Goal: Information Seeking & Learning: Learn about a topic

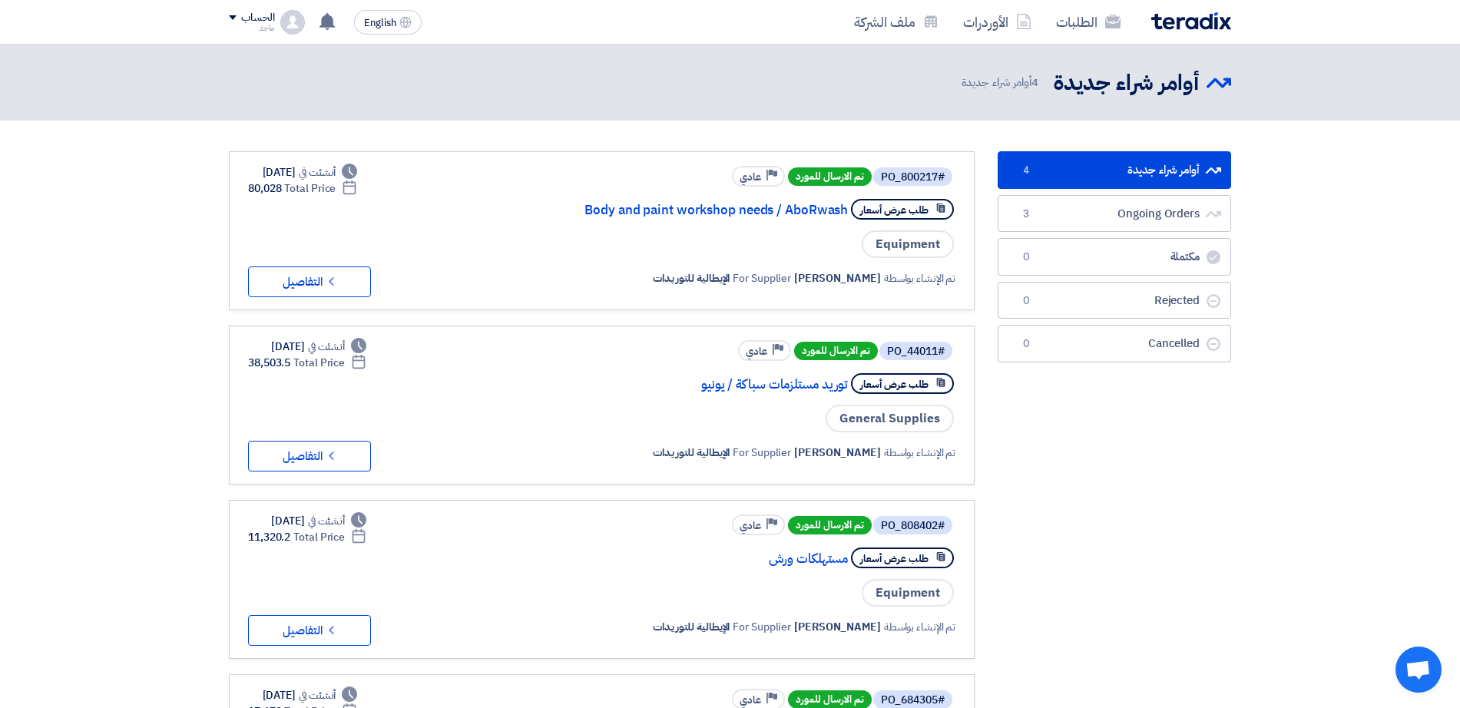
click at [838, 357] on span "تم الارسال للمورد" at bounding box center [836, 351] width 84 height 18
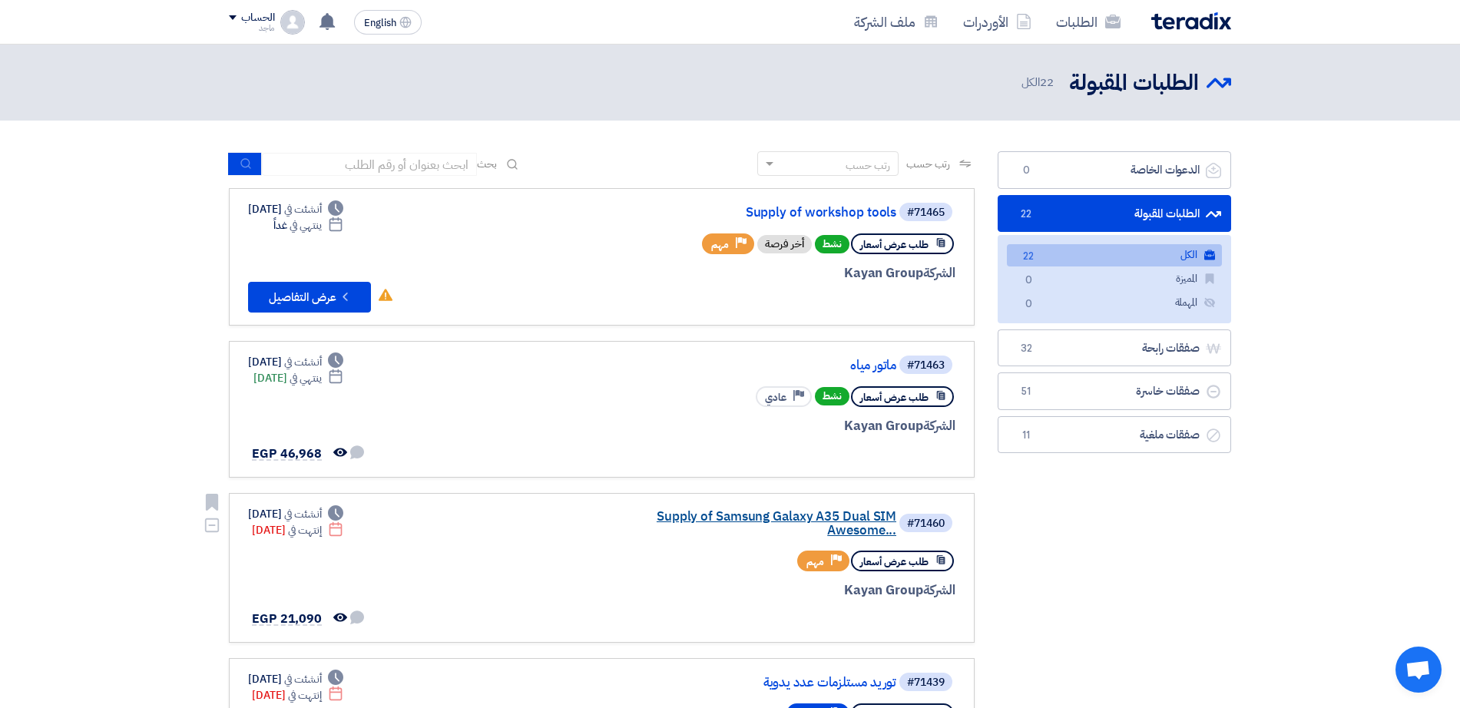
click at [761, 522] on link "Supply of Samsung Galaxy A35 Dual SIM Awesome..." at bounding box center [742, 524] width 307 height 28
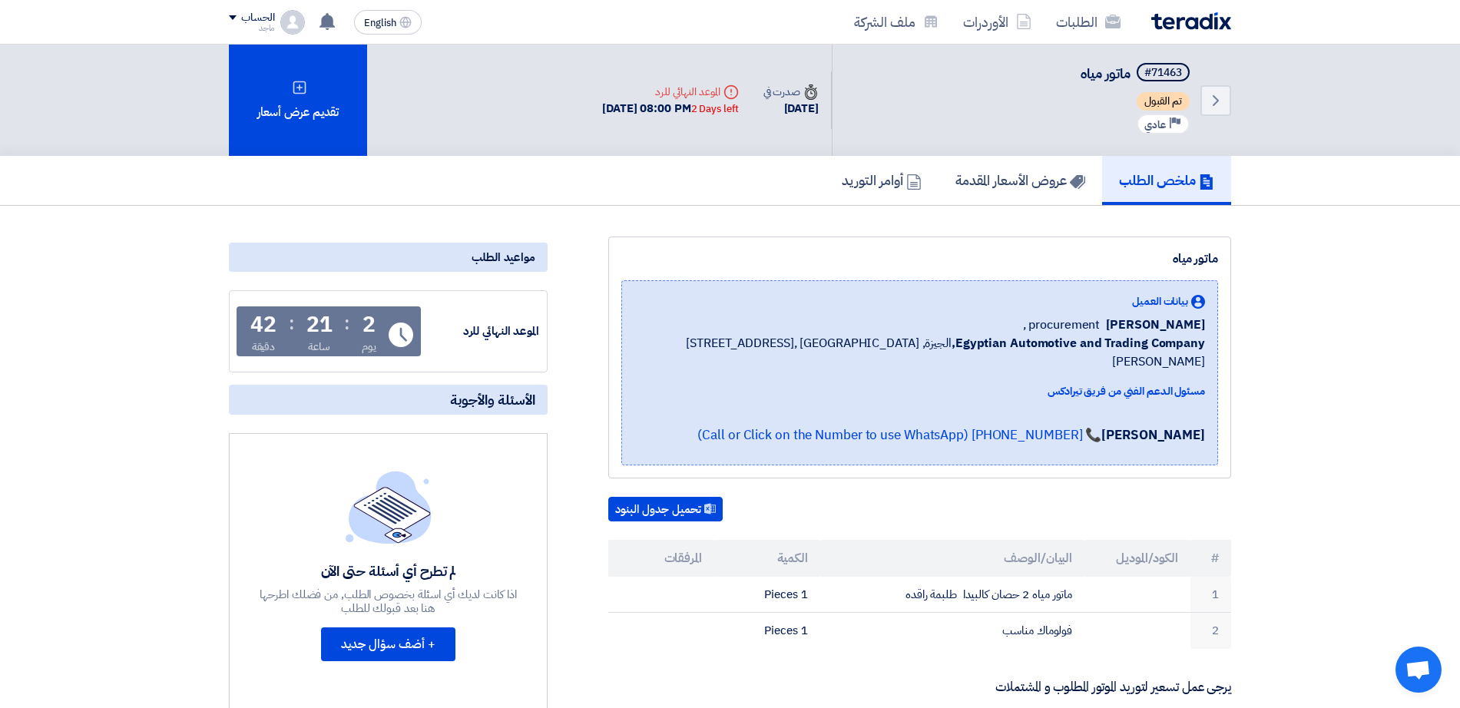
click at [761, 540] on th "الكمية" at bounding box center [767, 558] width 106 height 37
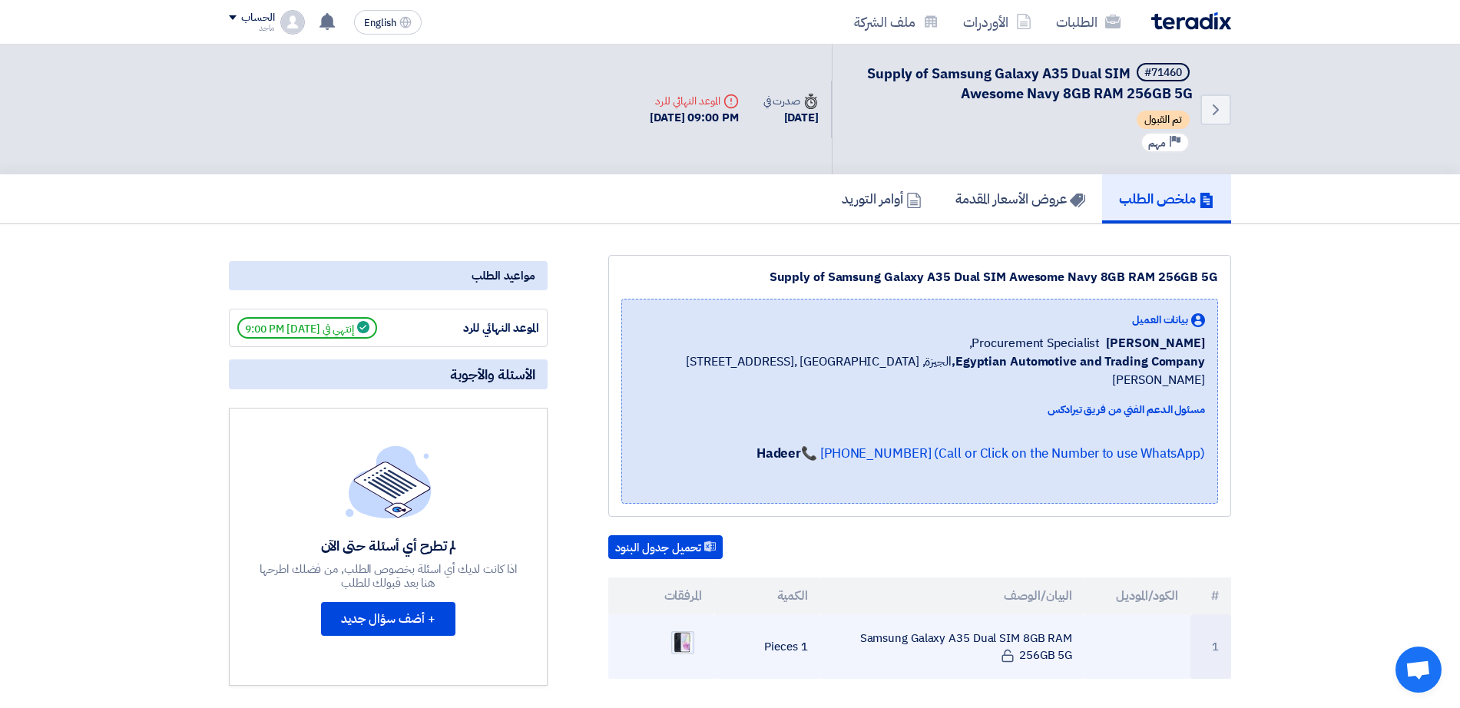
click at [681, 634] on img at bounding box center [683, 643] width 22 height 25
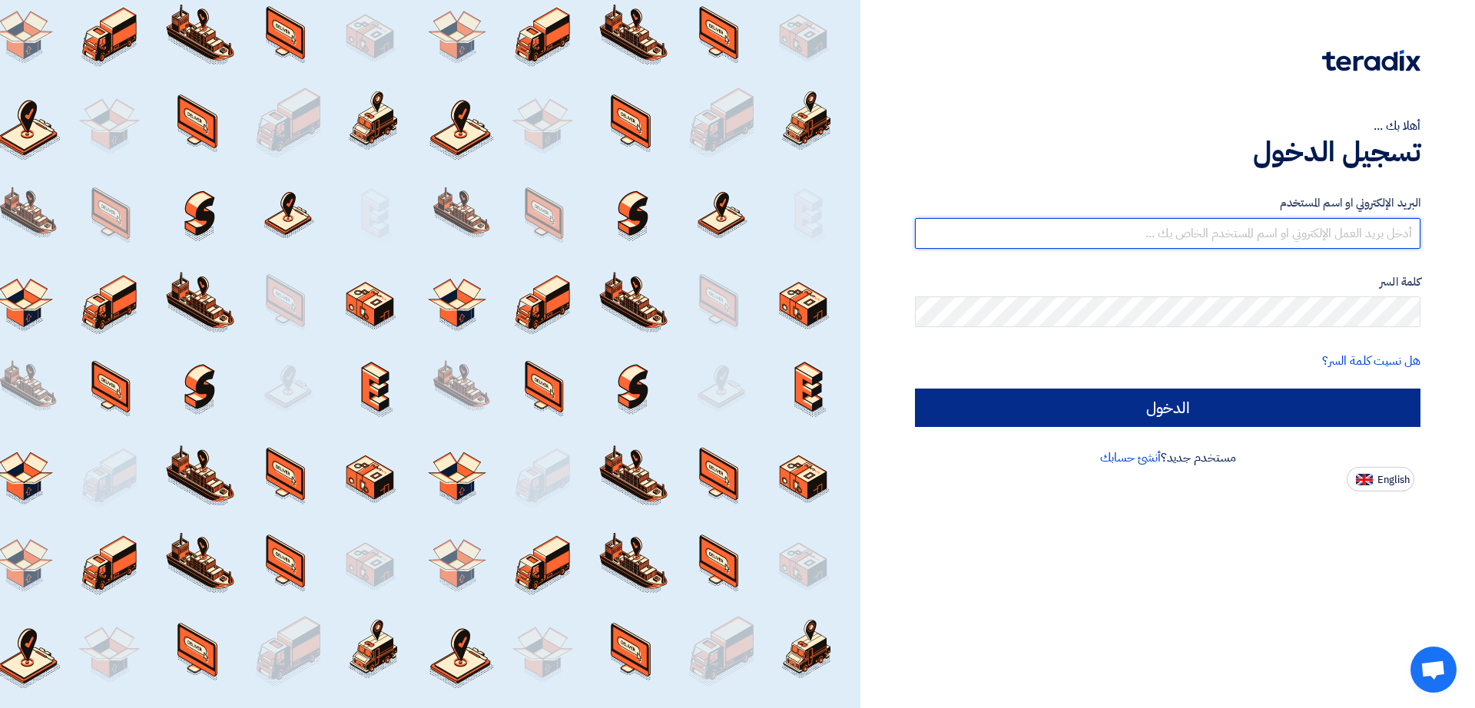
type input "[EMAIL_ADDRESS][DOMAIN_NAME]"
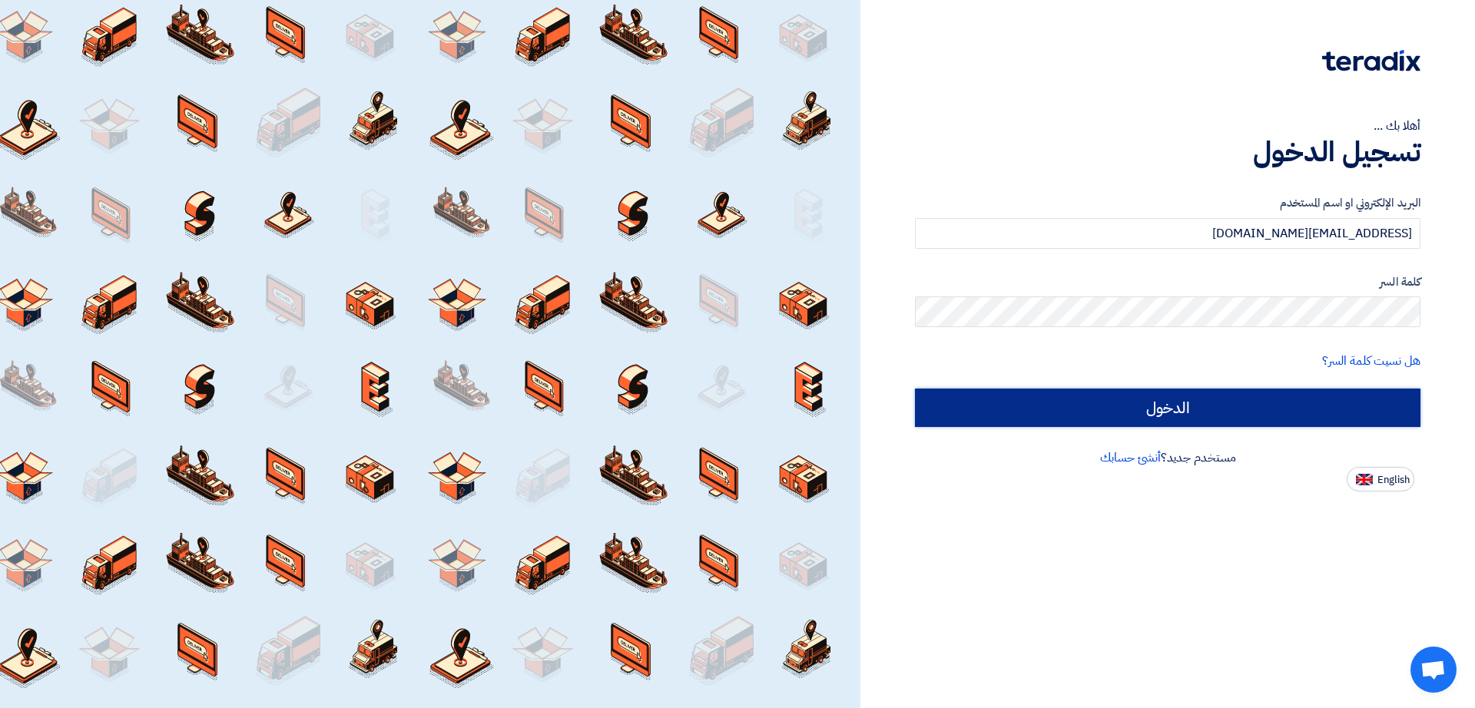
click at [1136, 403] on input "الدخول" at bounding box center [1167, 408] width 505 height 38
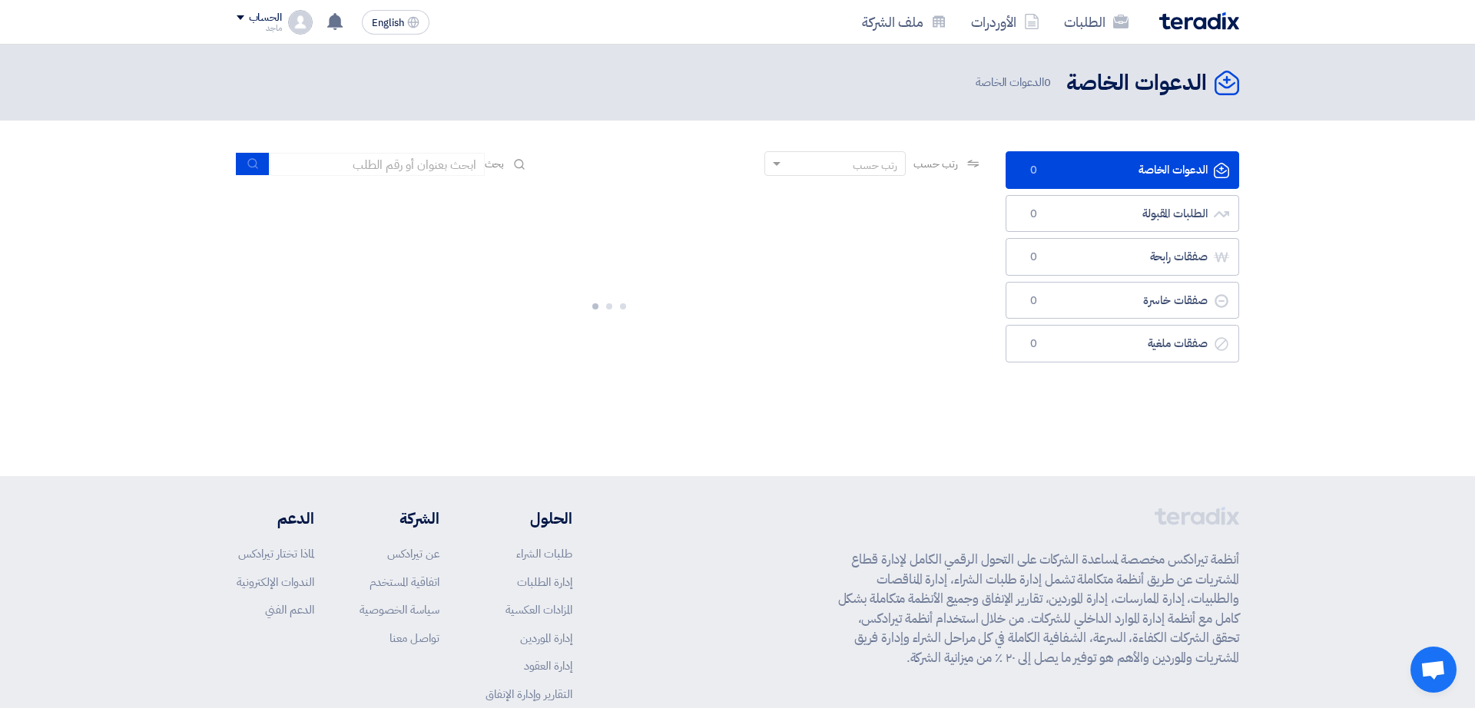
click at [986, 409] on div at bounding box center [609, 303] width 769 height 230
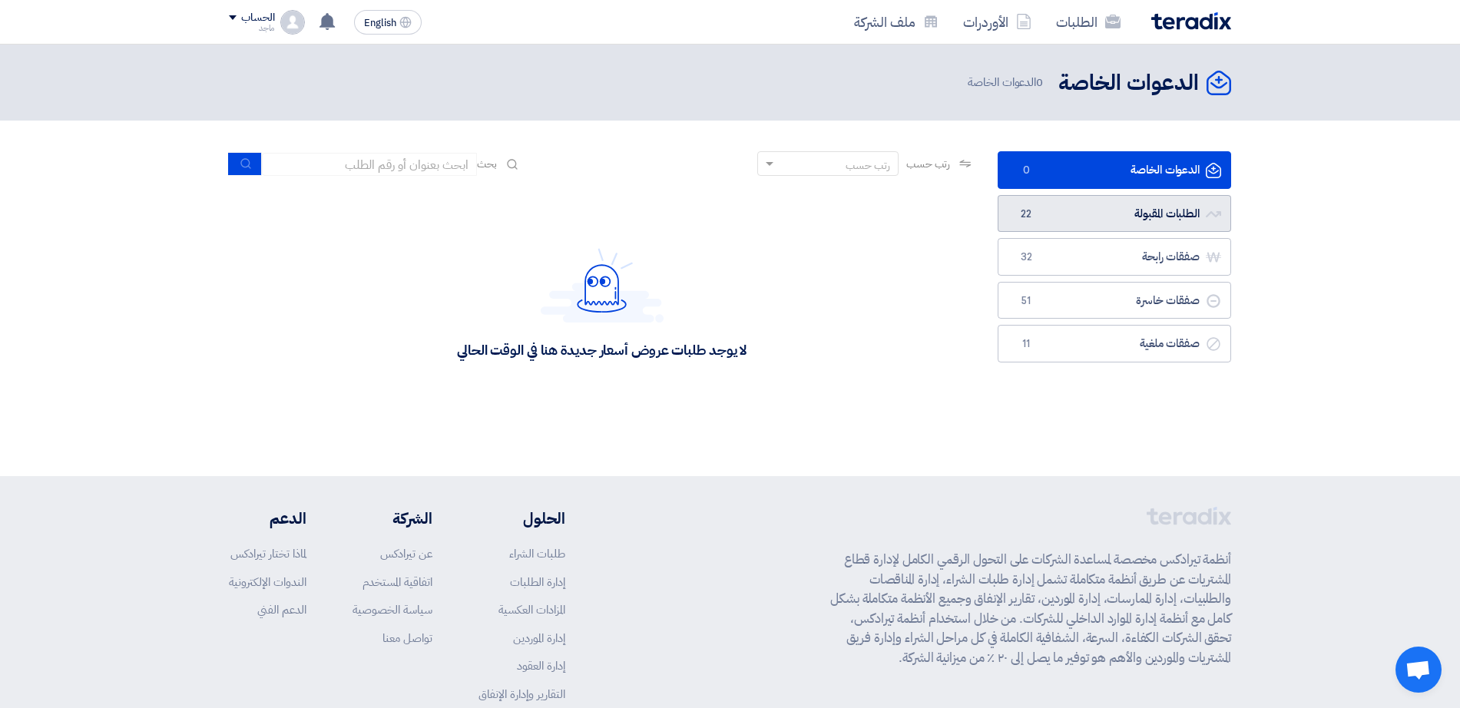
click at [1052, 214] on link "الطلبات المقبولة الطلبات المقبولة 22" at bounding box center [1115, 214] width 234 height 38
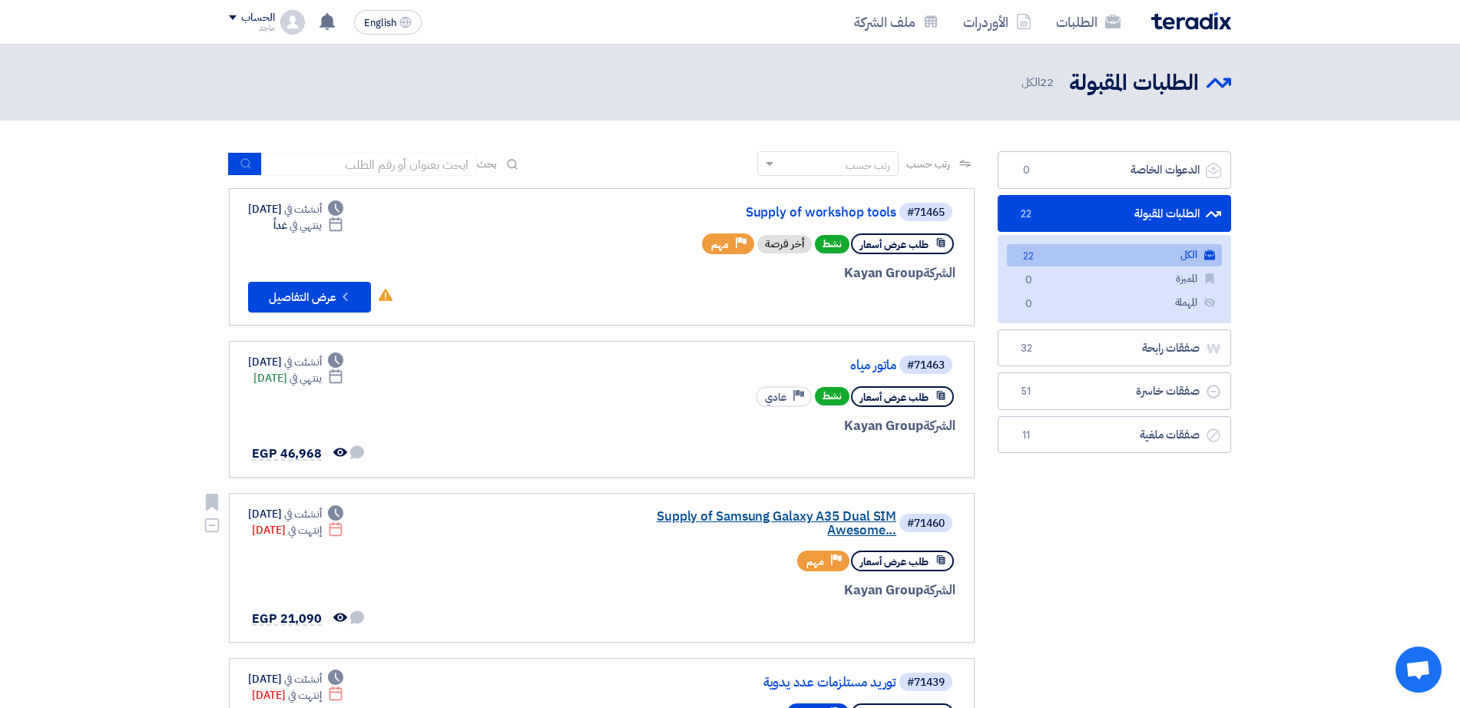
click at [763, 516] on link "Supply of Samsung Galaxy A35 Dual SIM Awesome..." at bounding box center [742, 524] width 307 height 28
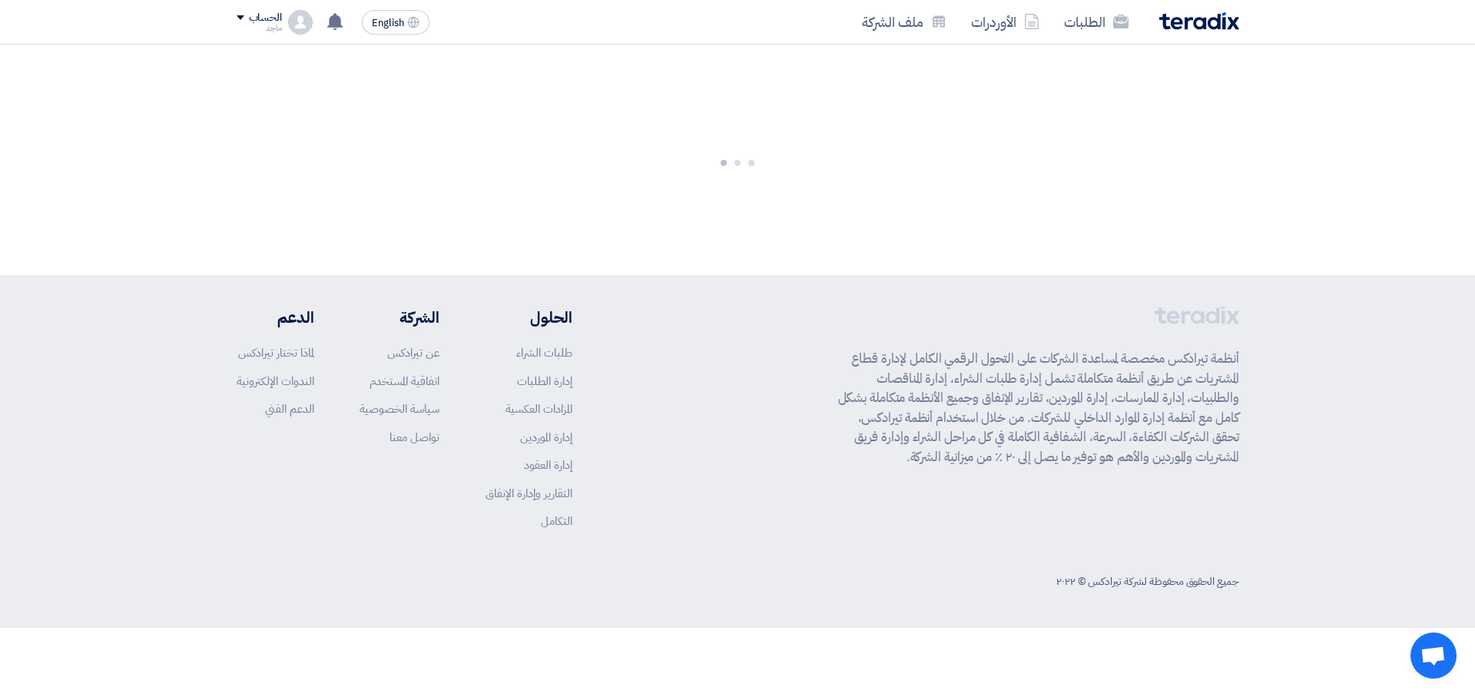
click at [763, 516] on div "أنظمة تيرادكس مخصصة لمساعدة الشركات على التحول الرقمي الكامل لإدارة قطاع المشتر…" at bounding box center [738, 429] width 1002 height 247
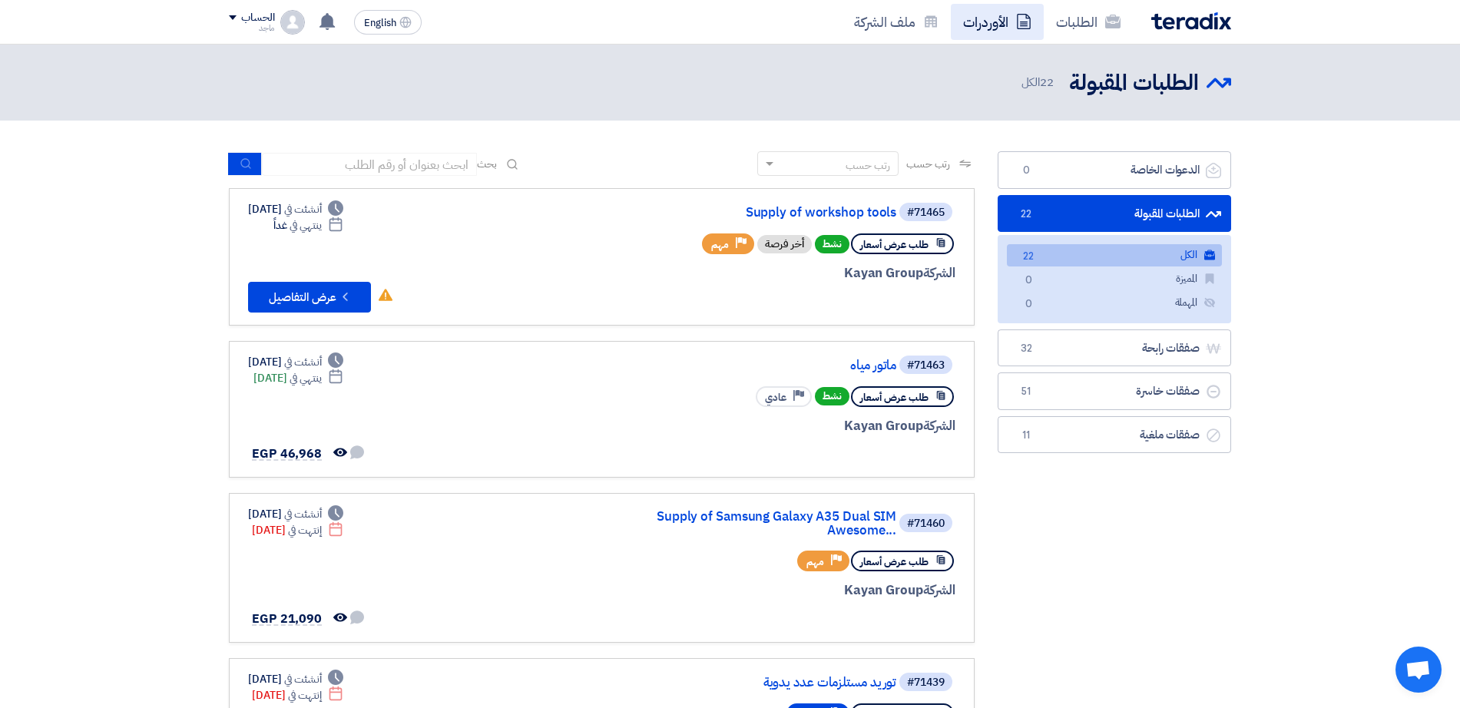
click at [1018, 24] on icon at bounding box center [1023, 21] width 15 height 15
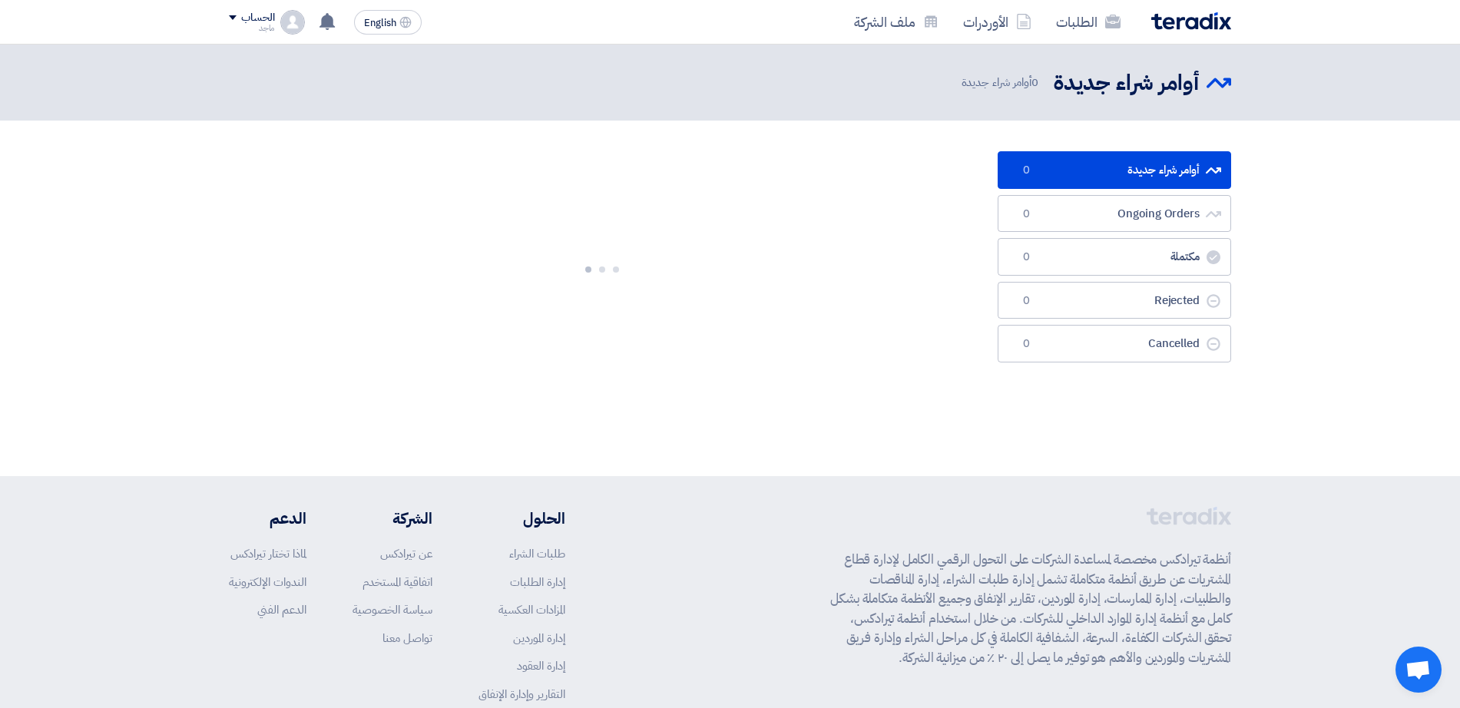
click at [1018, 24] on icon at bounding box center [1023, 21] width 15 height 15
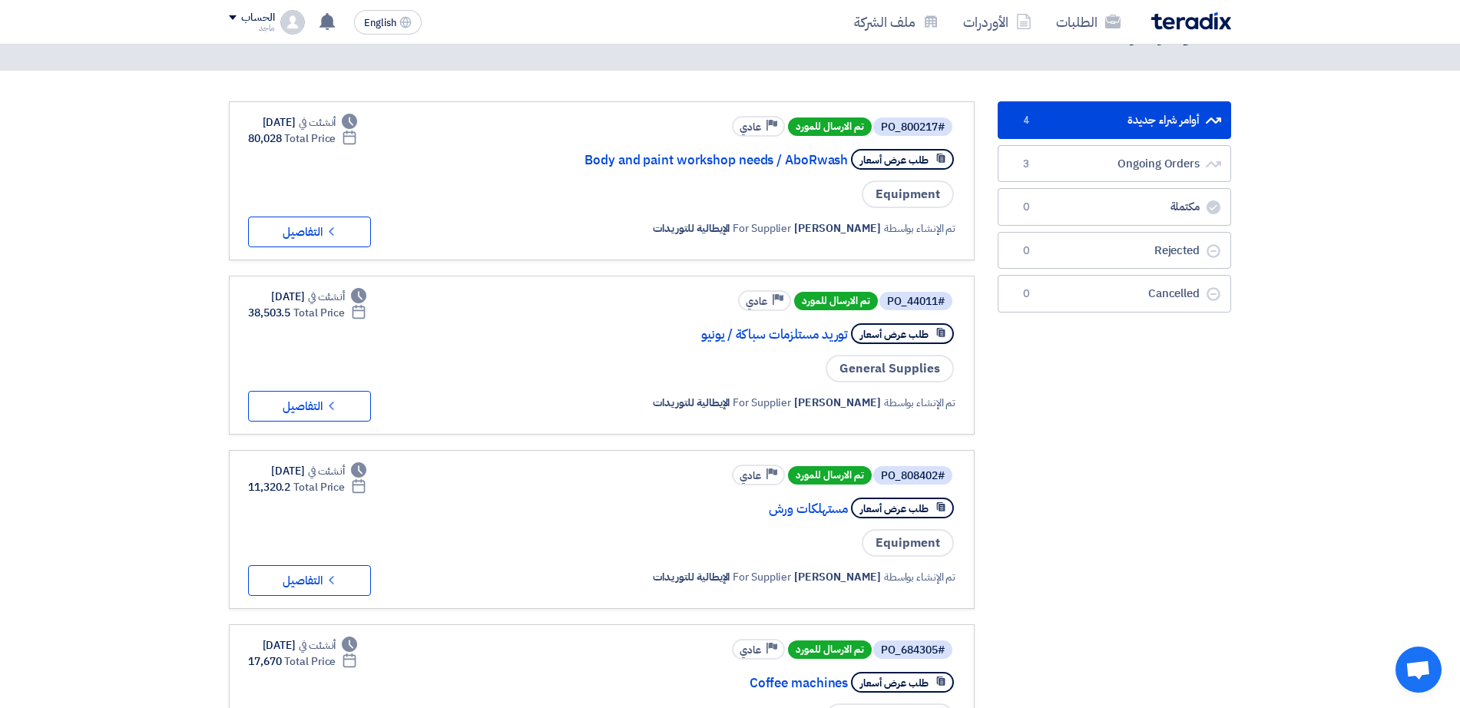
scroll to position [59, 0]
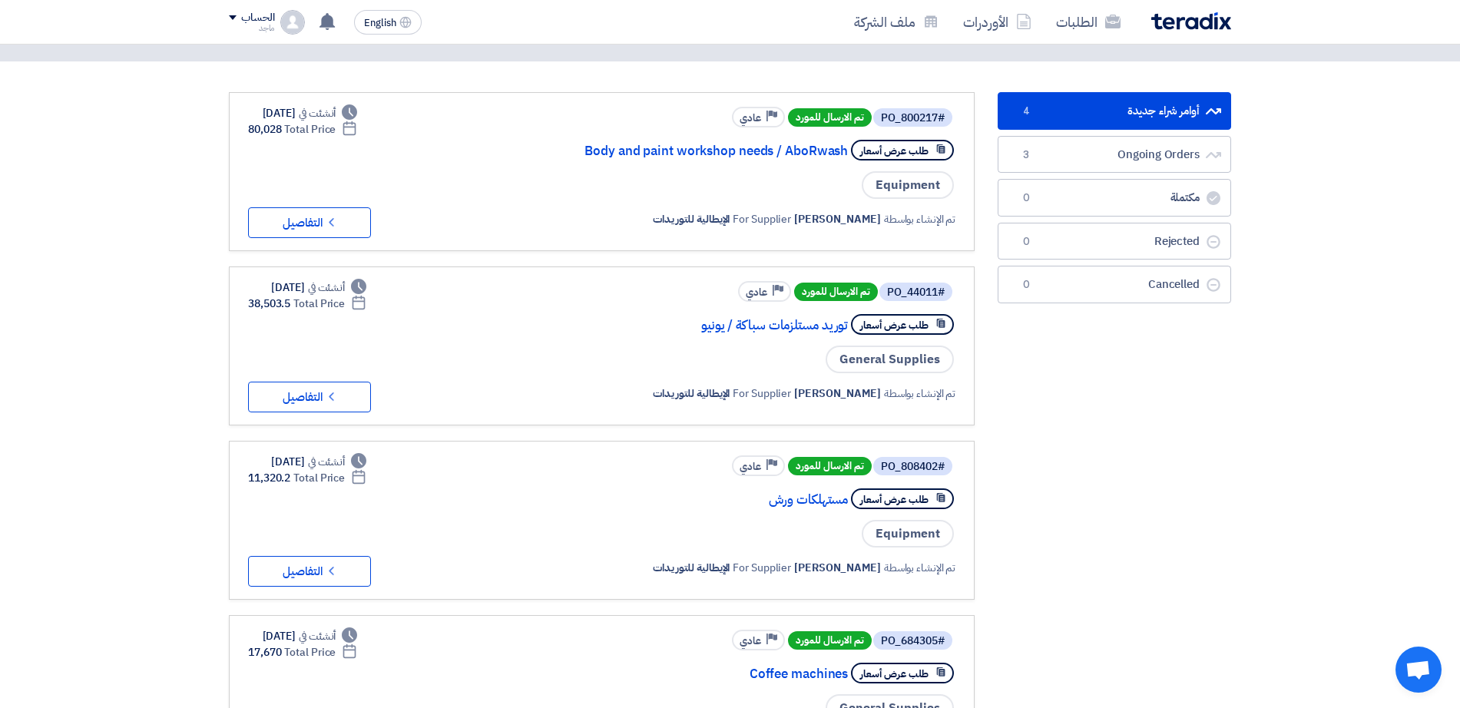
click at [594, 160] on div "طلب عرض أسعار Body and paint workshop needs / AboRwash" at bounding box center [747, 150] width 418 height 27
click at [600, 147] on link "Body and paint workshop needs / AboRwash" at bounding box center [694, 151] width 307 height 14
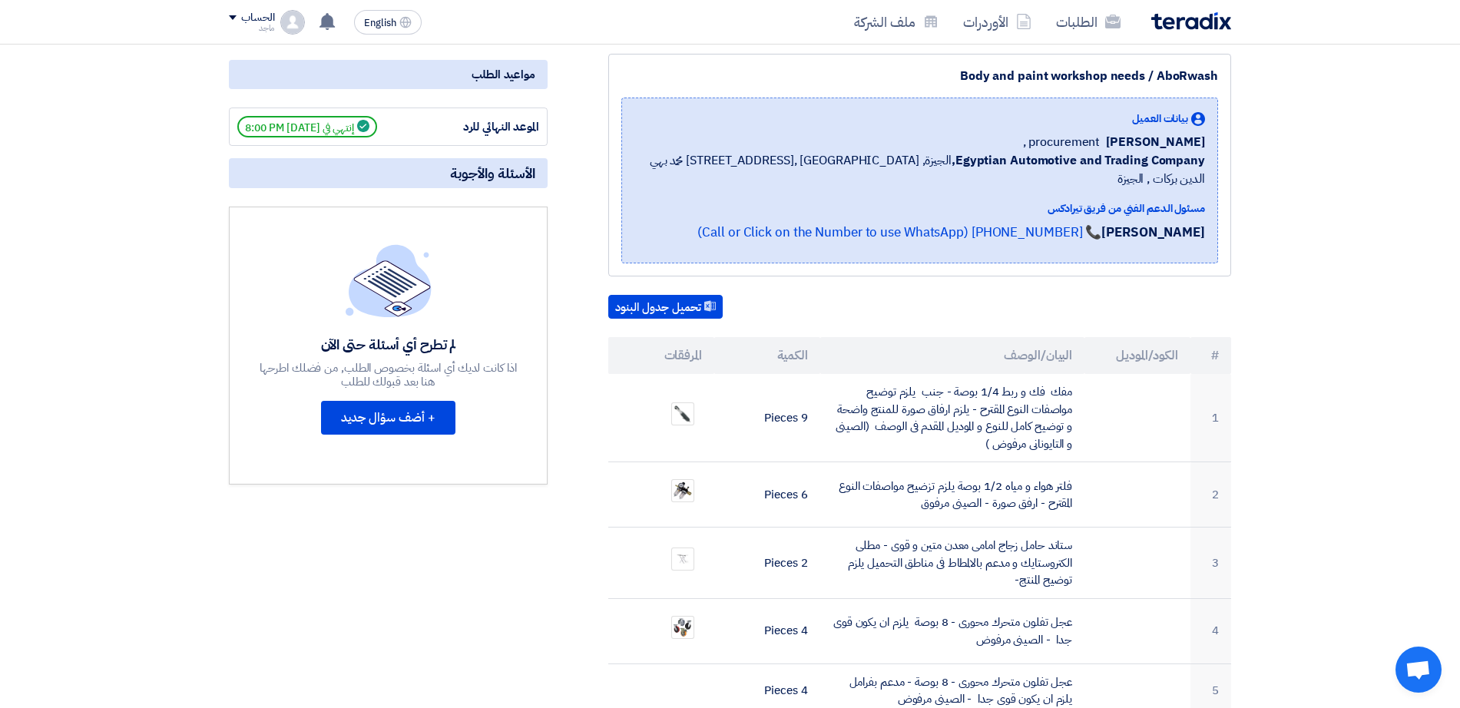
scroll to position [240, 0]
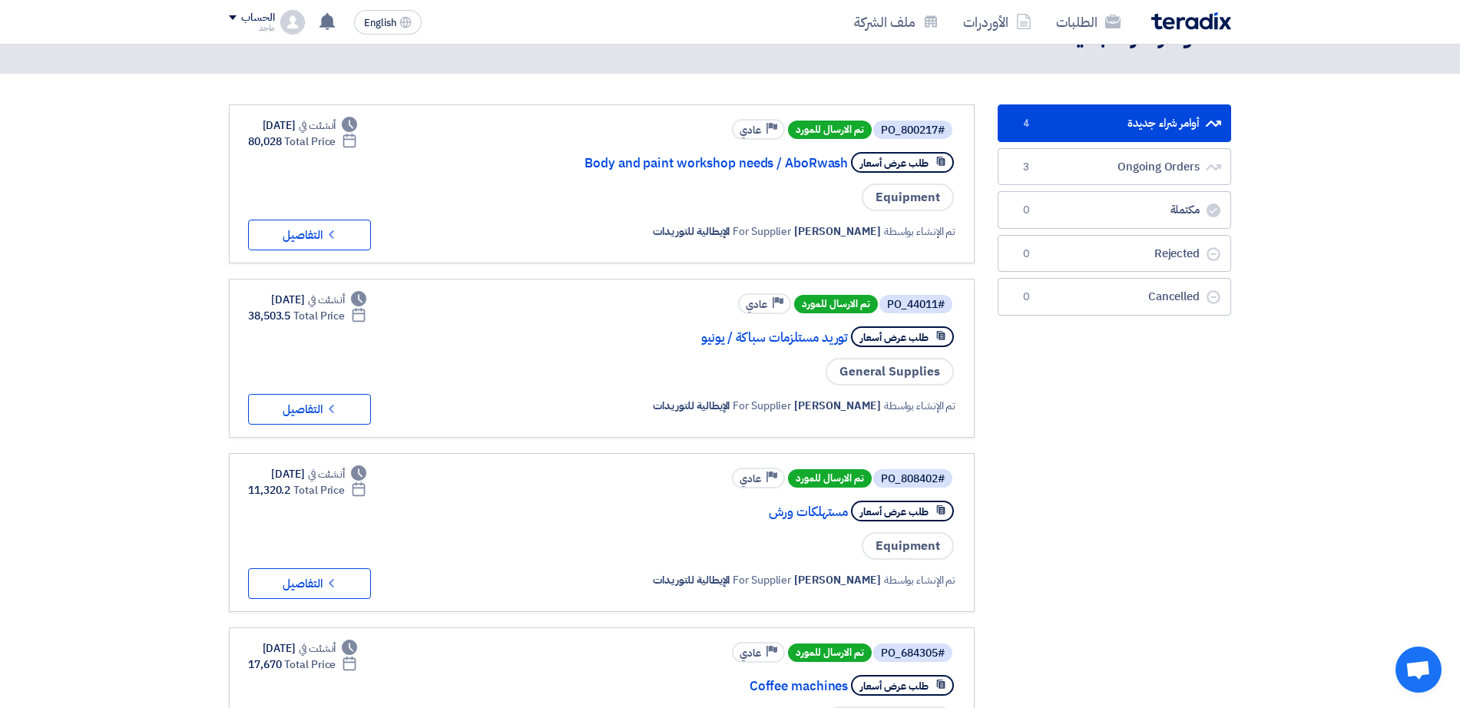
scroll to position [56, 0]
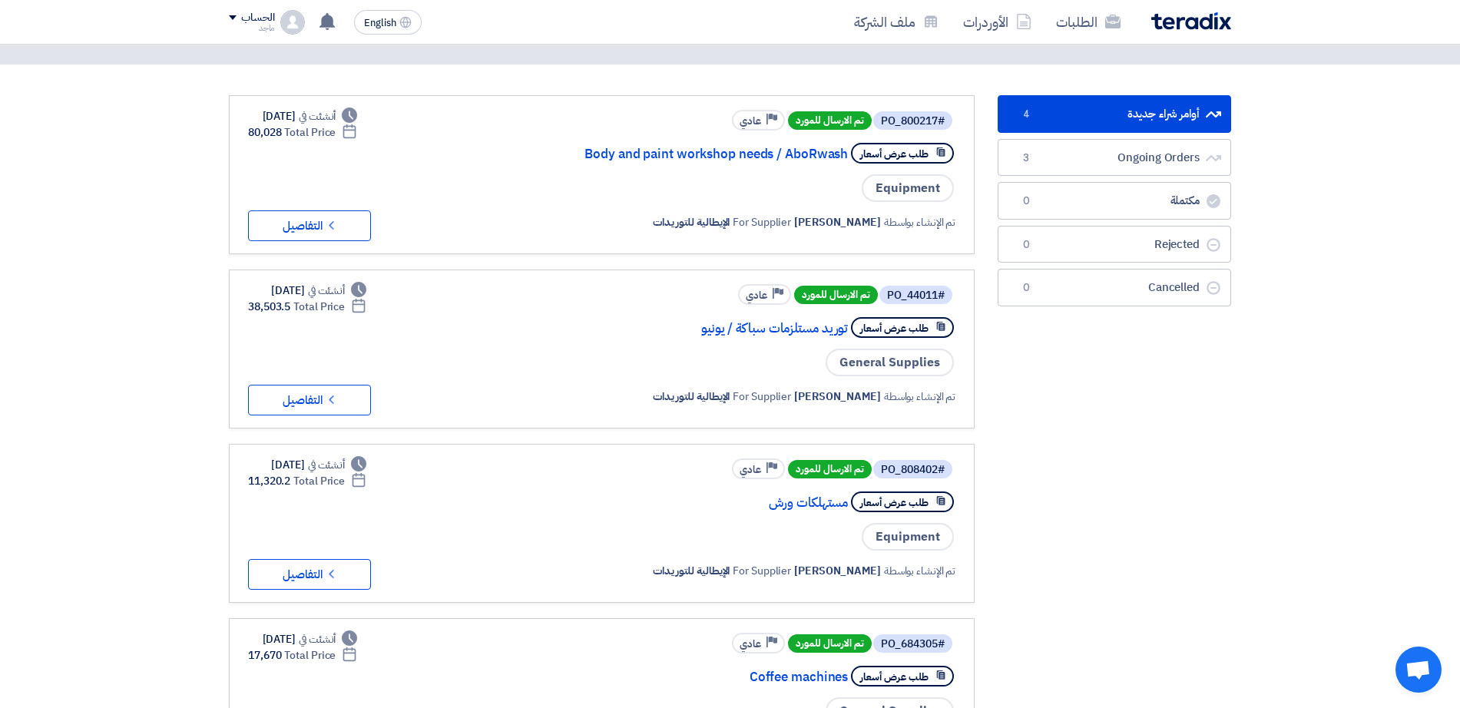
click at [746, 278] on link "#PO_44011 تم الارسال للمورد Priority عادي طلب عرض أسعار توريد مستلزمات سباكة / …" at bounding box center [602, 349] width 746 height 159
click at [741, 333] on link "توريد مستلزمات سباكة / يونيو" at bounding box center [694, 329] width 307 height 14
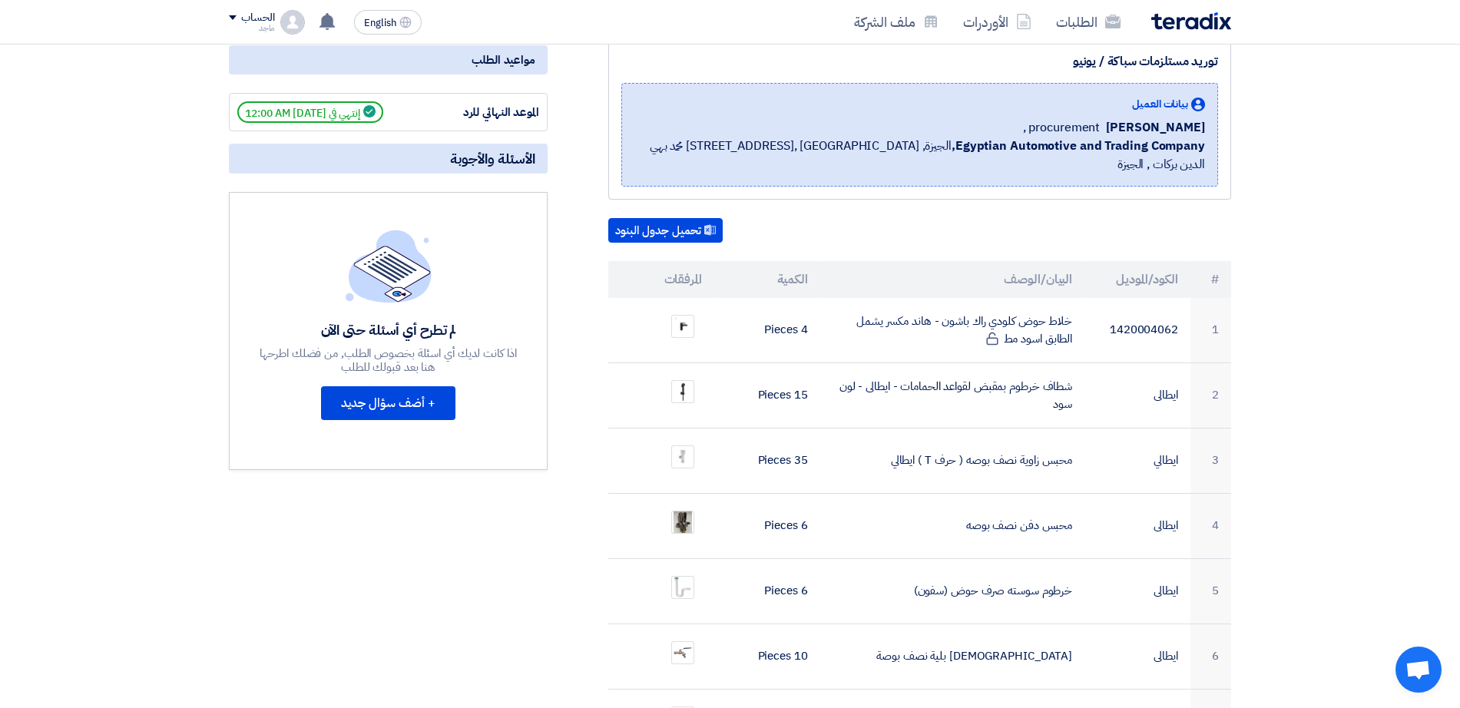
scroll to position [253, 0]
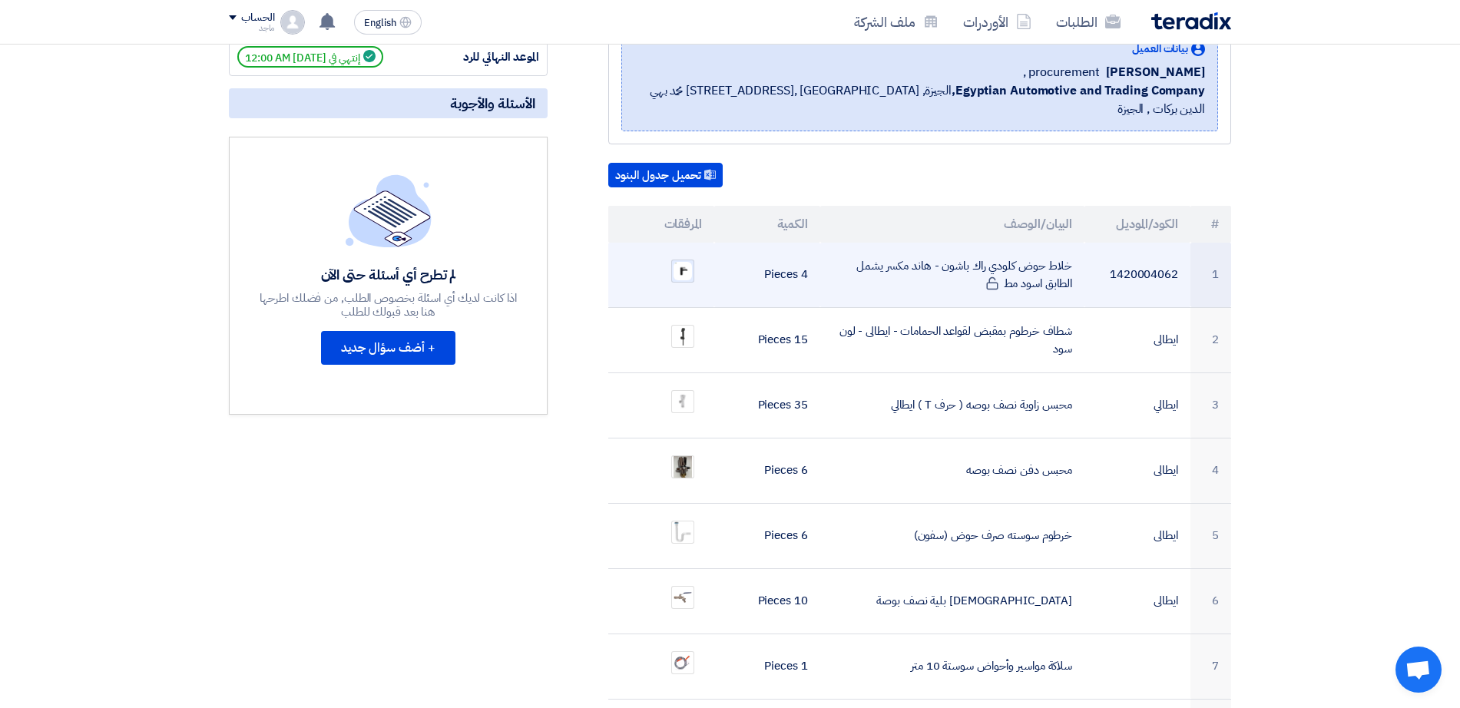
click at [680, 260] on img at bounding box center [683, 271] width 22 height 22
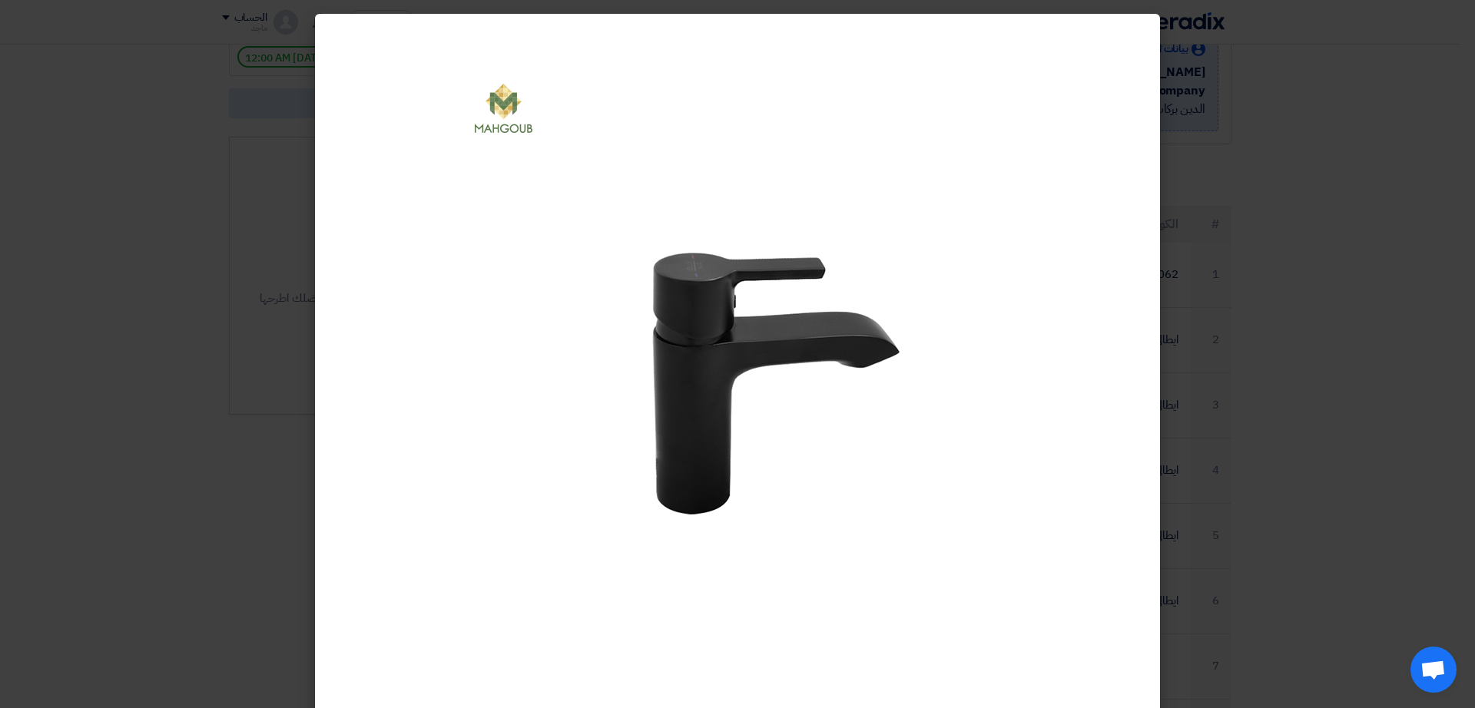
click at [1470, 262] on modal-container at bounding box center [737, 354] width 1475 height 708
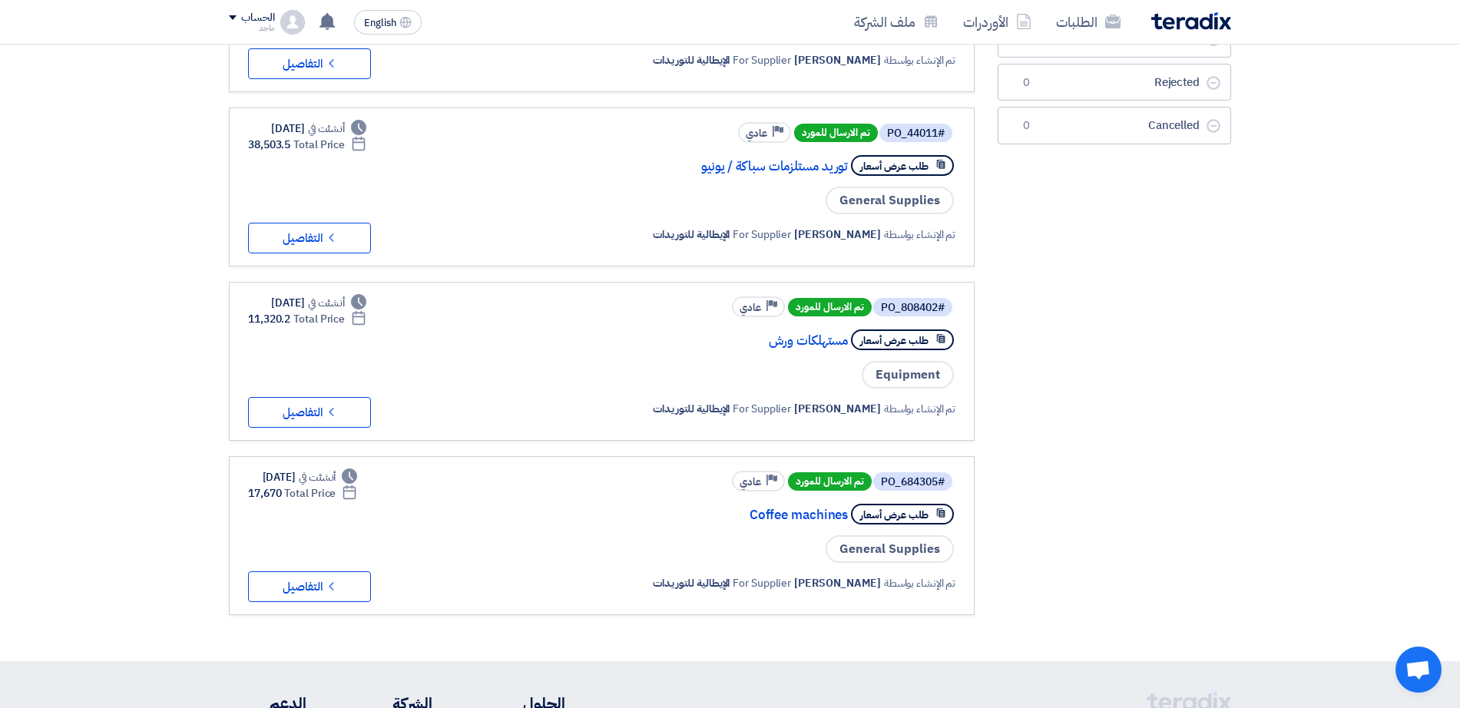
scroll to position [239, 0]
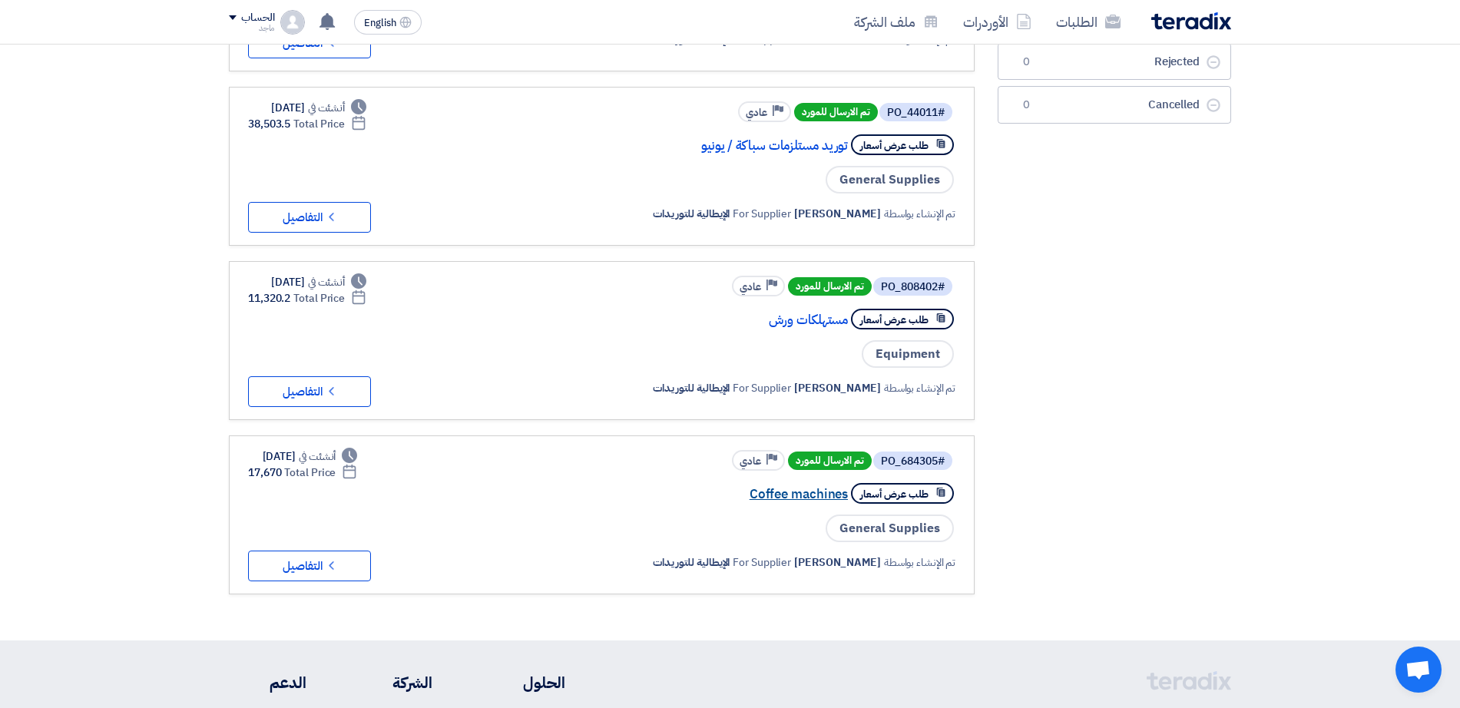
click at [775, 488] on link "Coffee machines" at bounding box center [694, 495] width 307 height 14
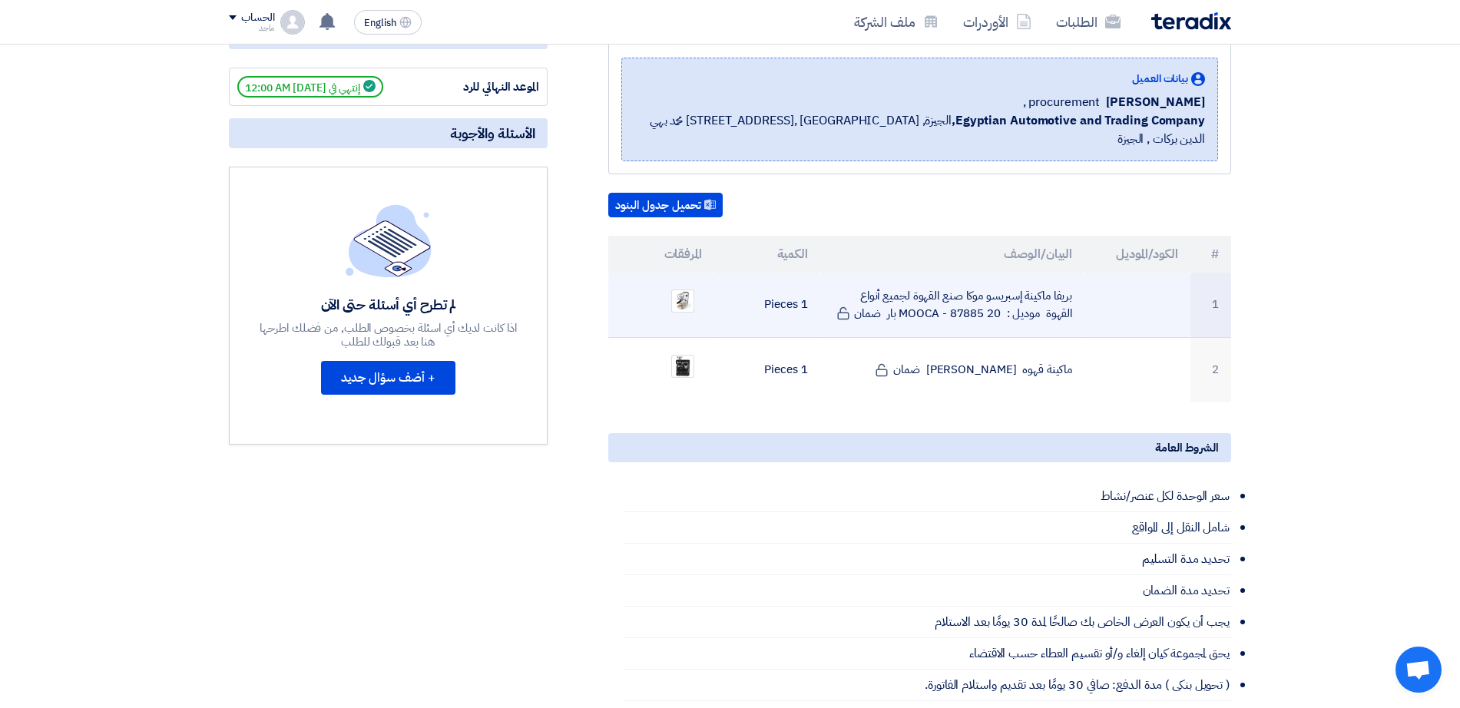
scroll to position [233, 0]
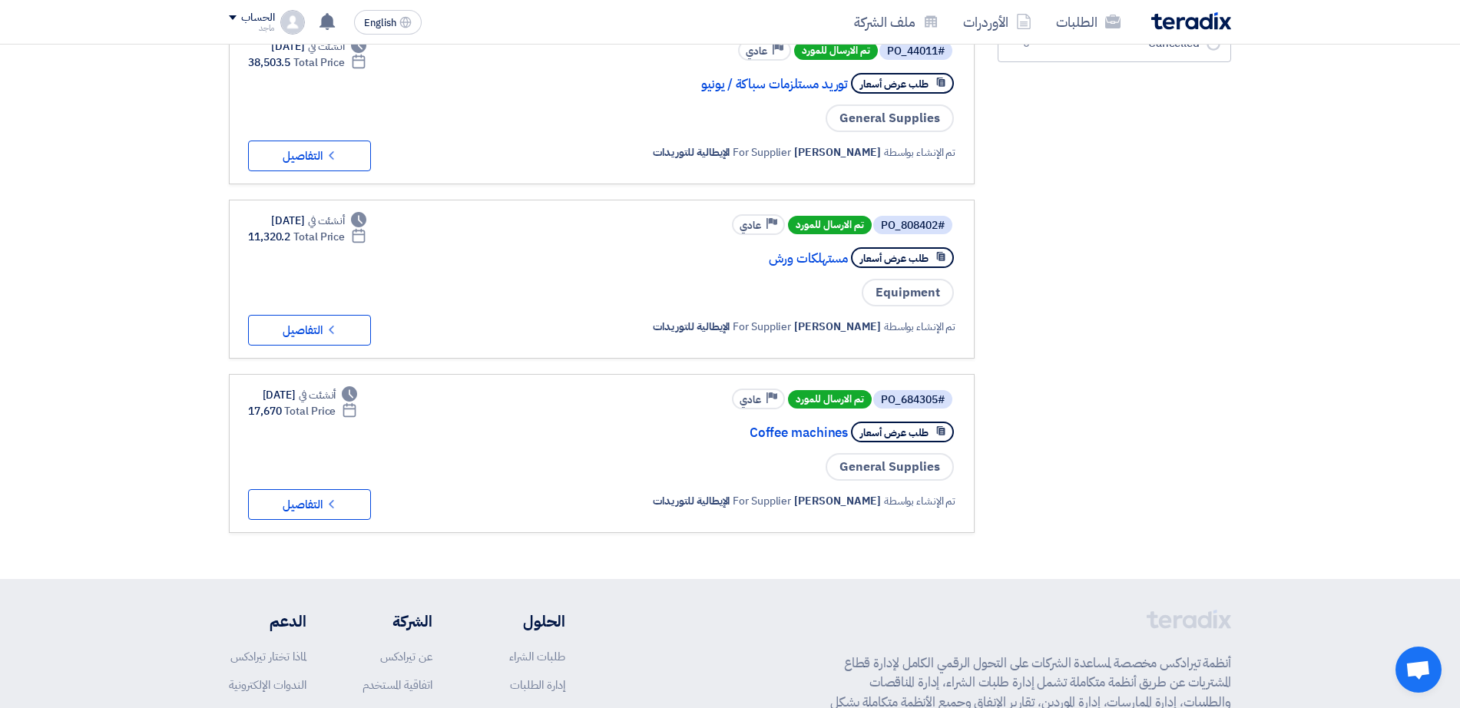
scroll to position [307, 0]
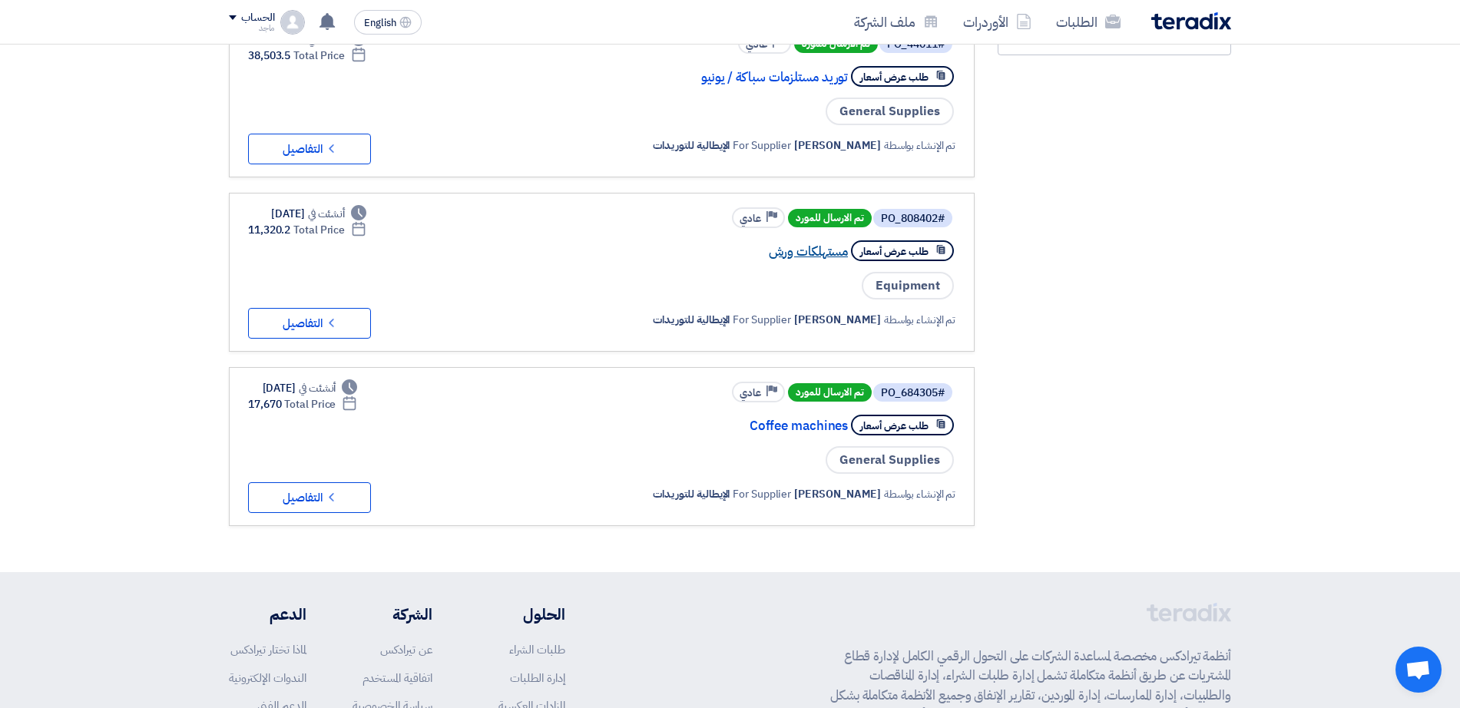
click at [824, 253] on link "مستهلكات ورش" at bounding box center [694, 252] width 307 height 14
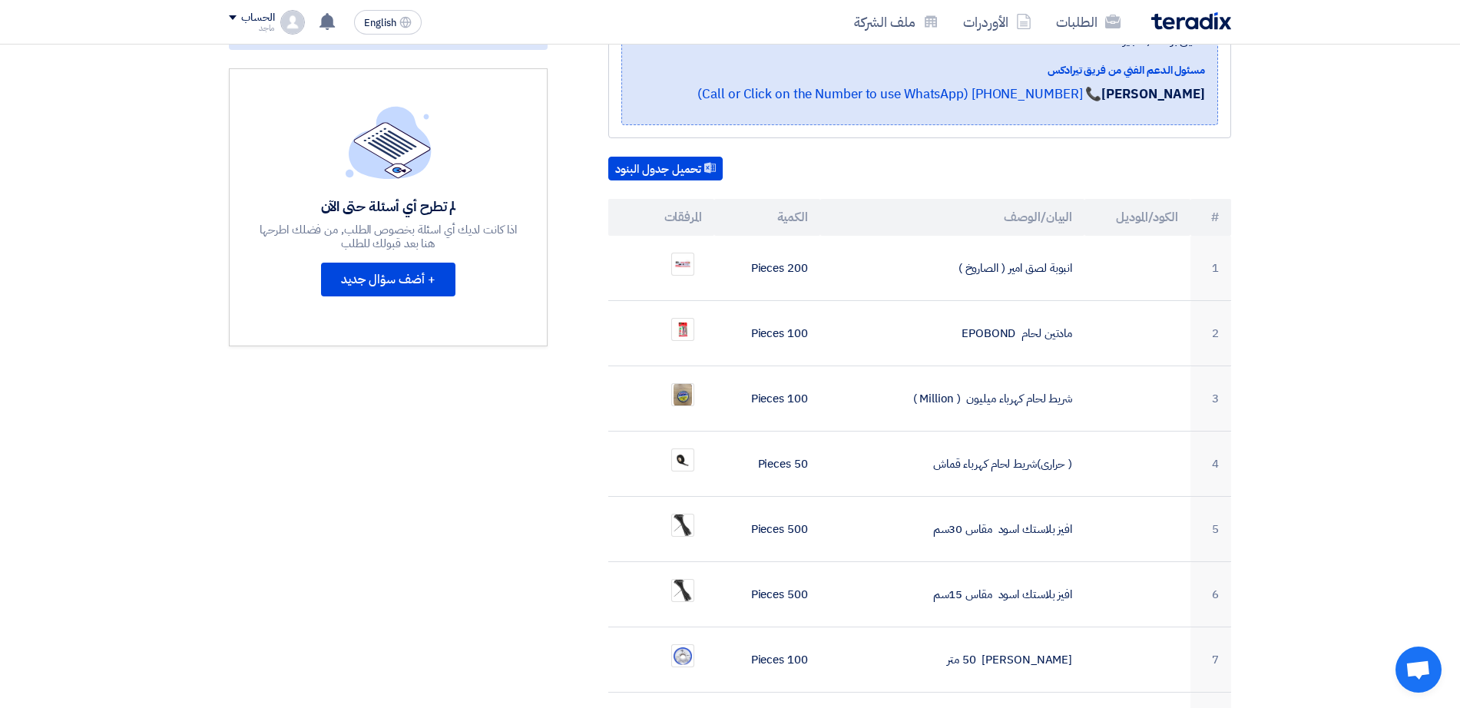
scroll to position [335, 0]
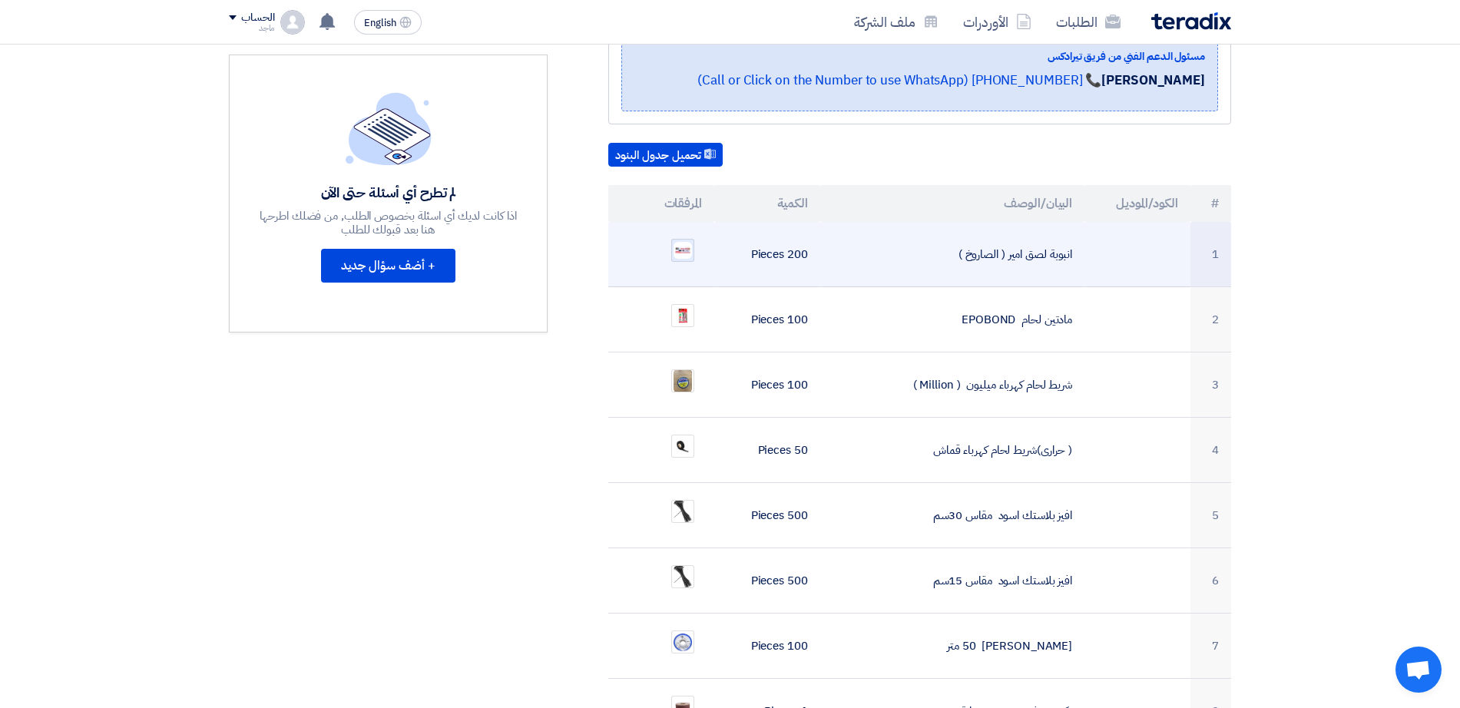
click at [673, 240] on img at bounding box center [683, 250] width 22 height 21
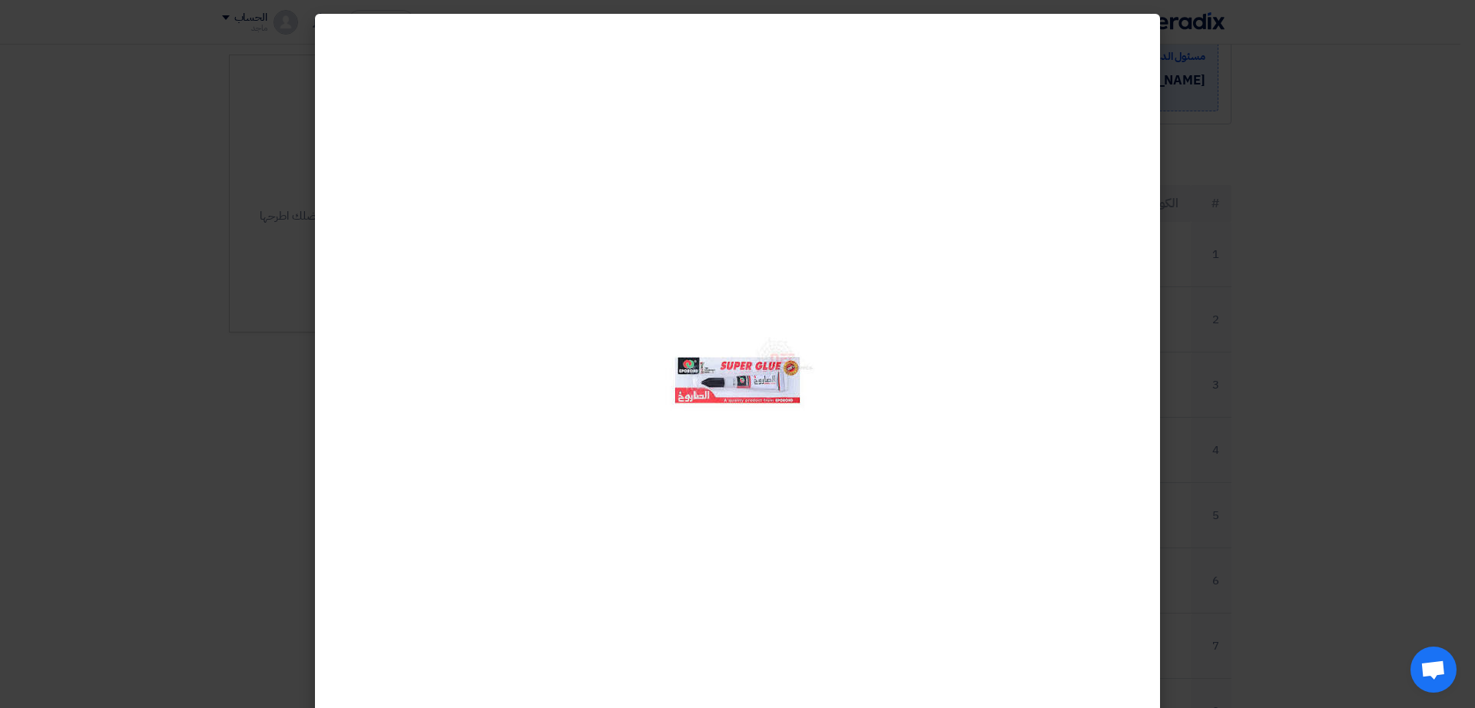
click at [120, 157] on modal-container at bounding box center [737, 354] width 1475 height 708
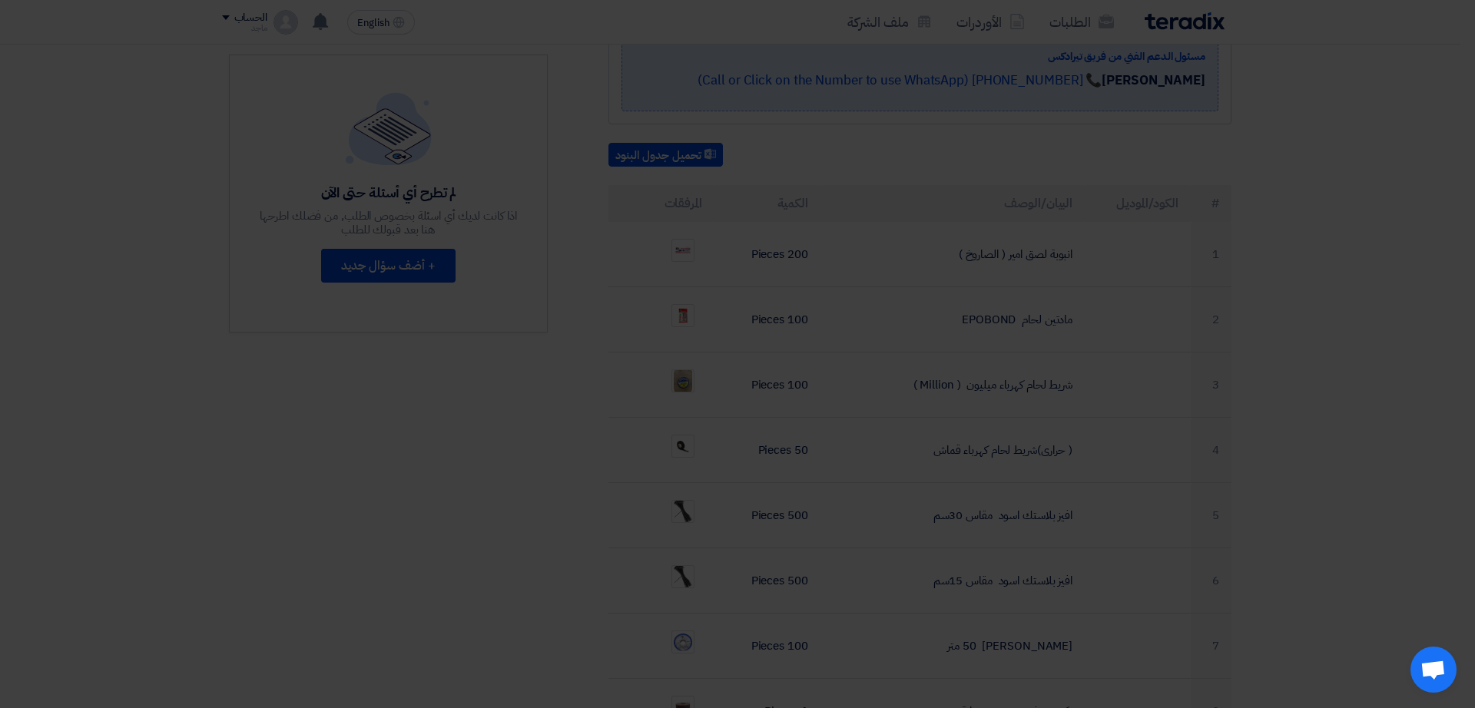
click at [120, 157] on modal-container at bounding box center [737, 354] width 1475 height 708
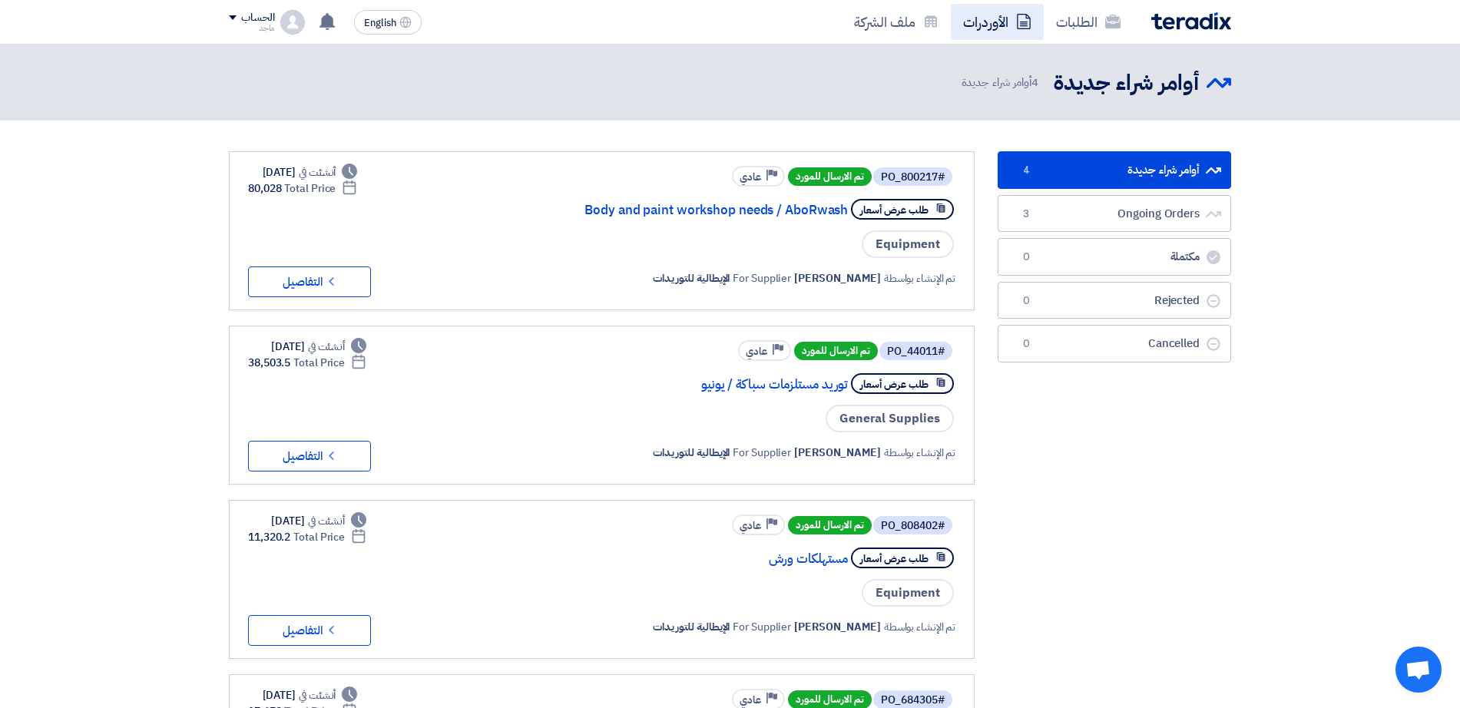
click at [998, 6] on link "الأوردرات" at bounding box center [997, 22] width 93 height 36
click at [786, 215] on link "Body and paint workshop needs / AboRwash" at bounding box center [694, 211] width 307 height 14
click at [761, 384] on link "توريد مستلزمات سباكة / يونيو" at bounding box center [694, 385] width 307 height 14
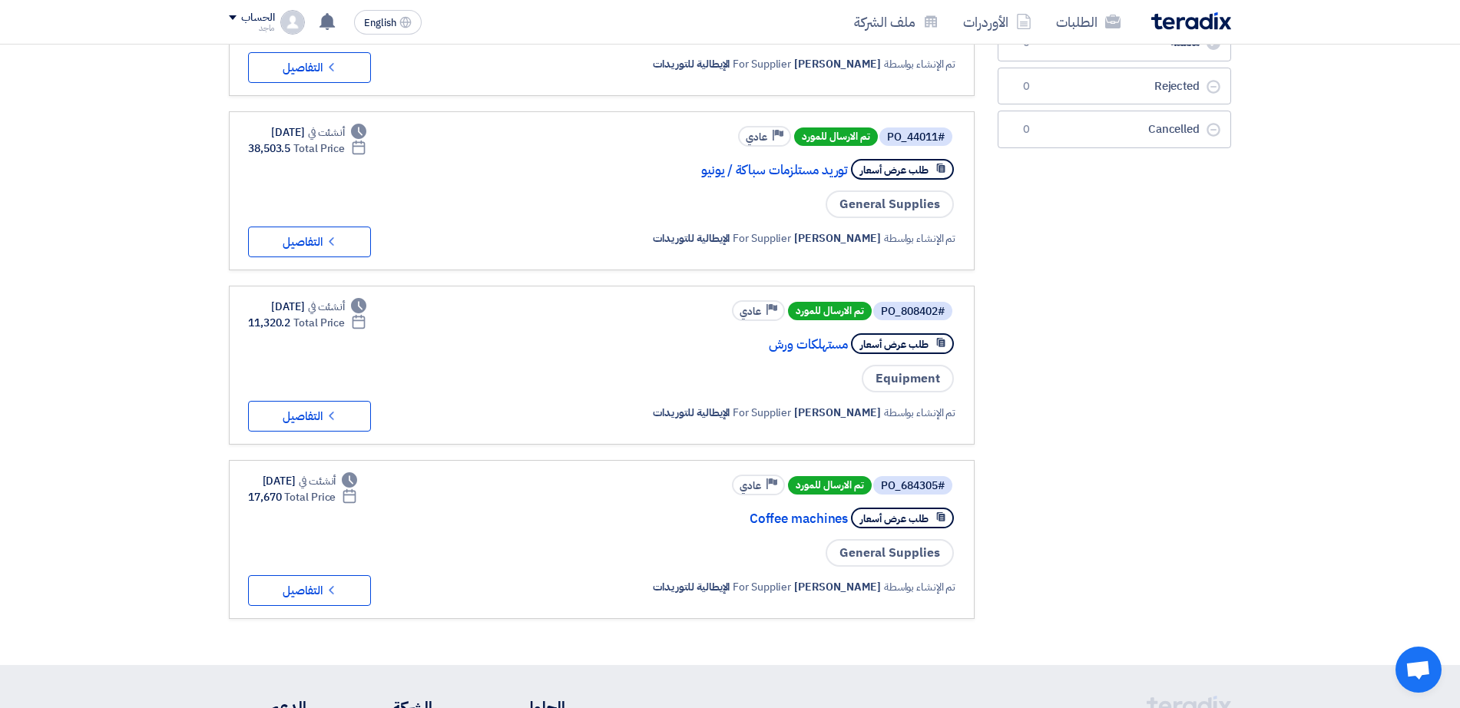
scroll to position [287, 0]
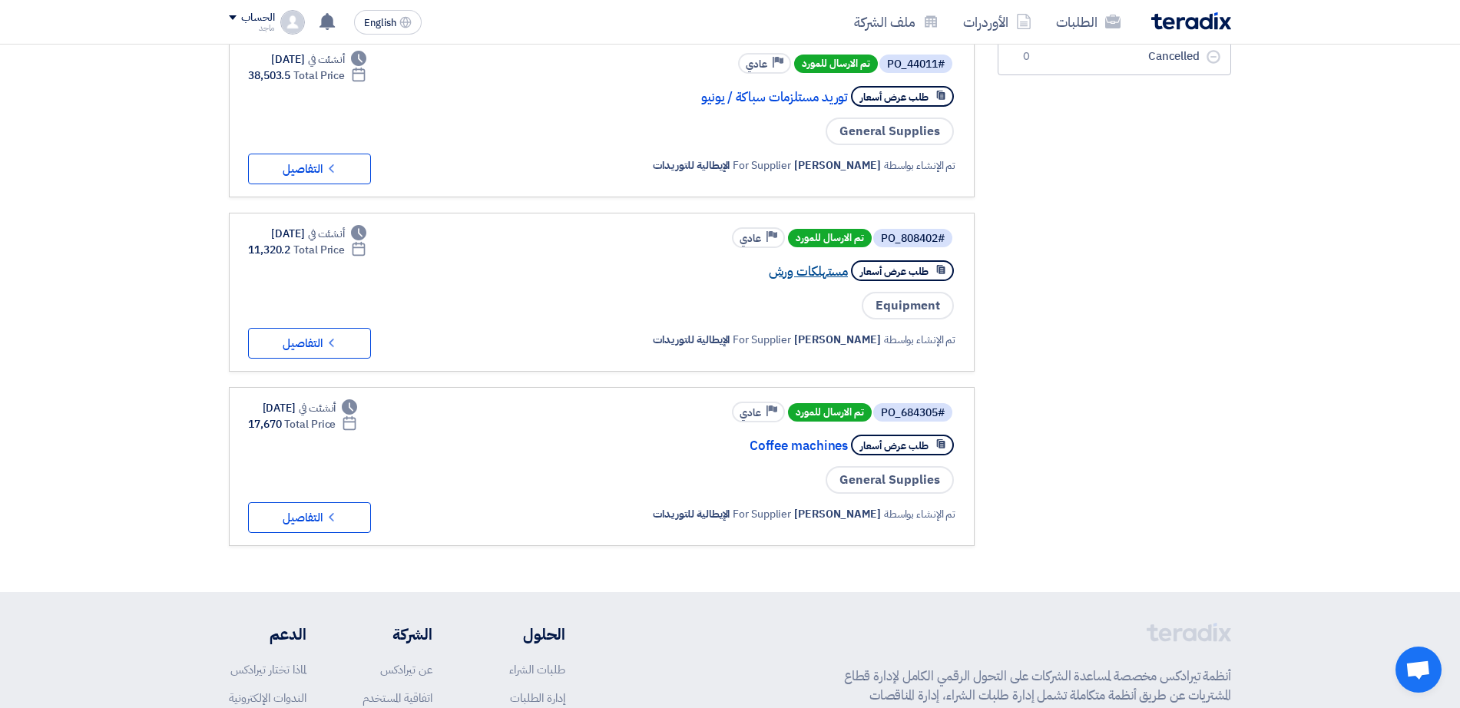
click at [784, 272] on link "مستهلكات ورش" at bounding box center [694, 272] width 307 height 14
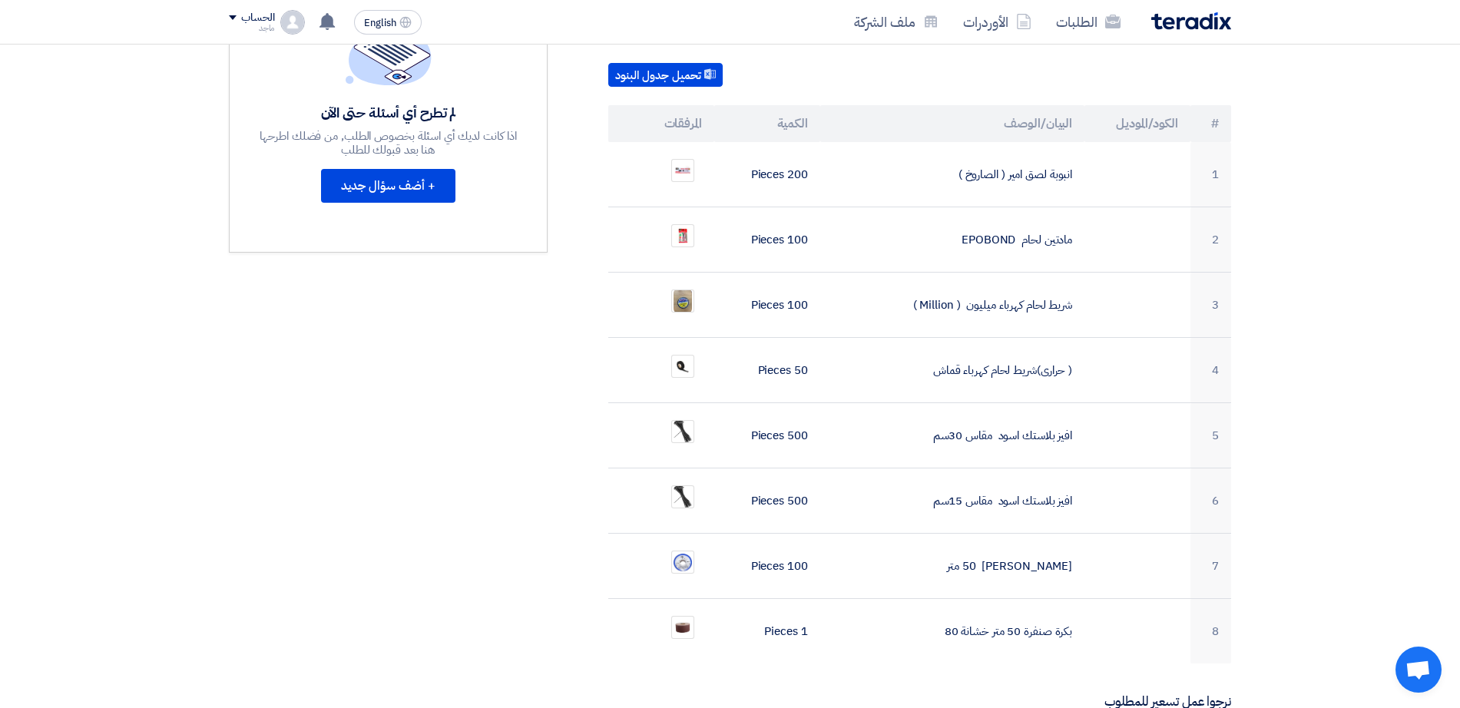
scroll to position [436, 0]
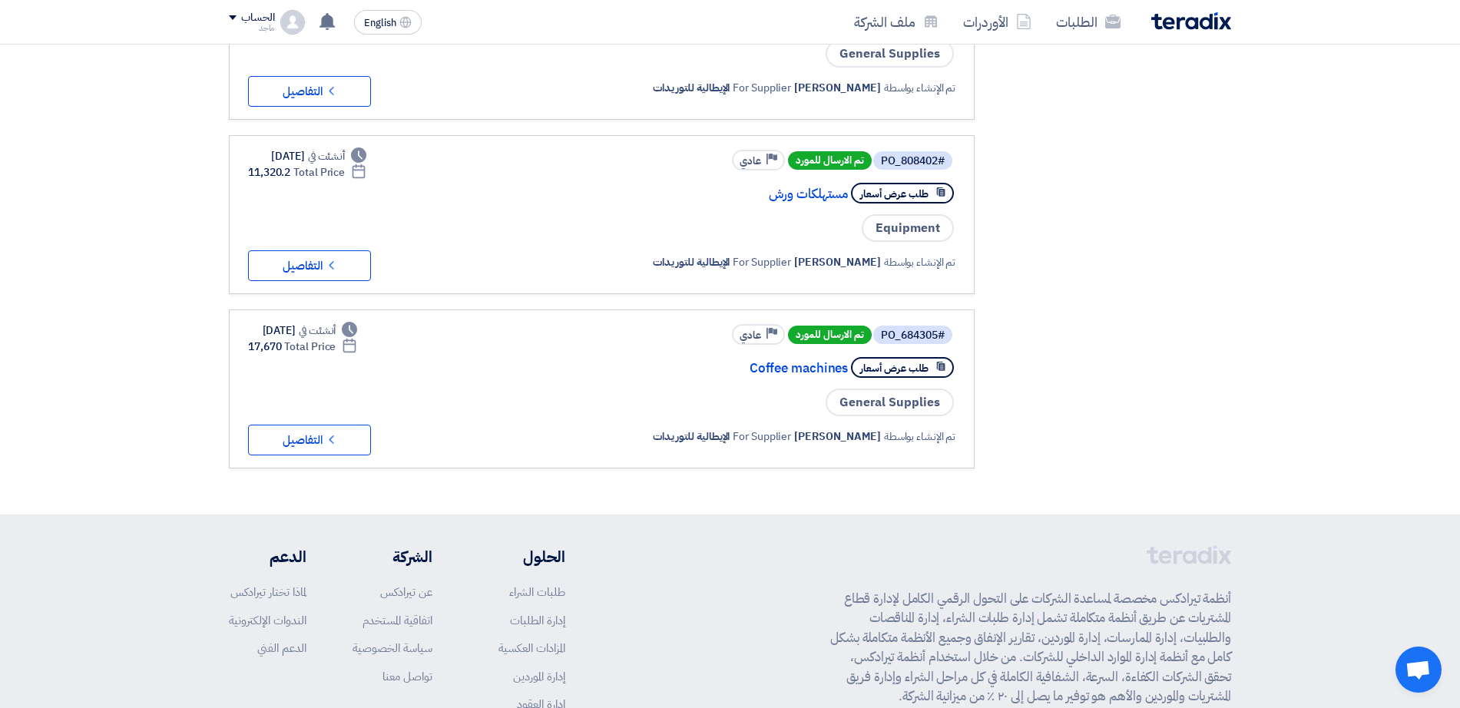
scroll to position [417, 0]
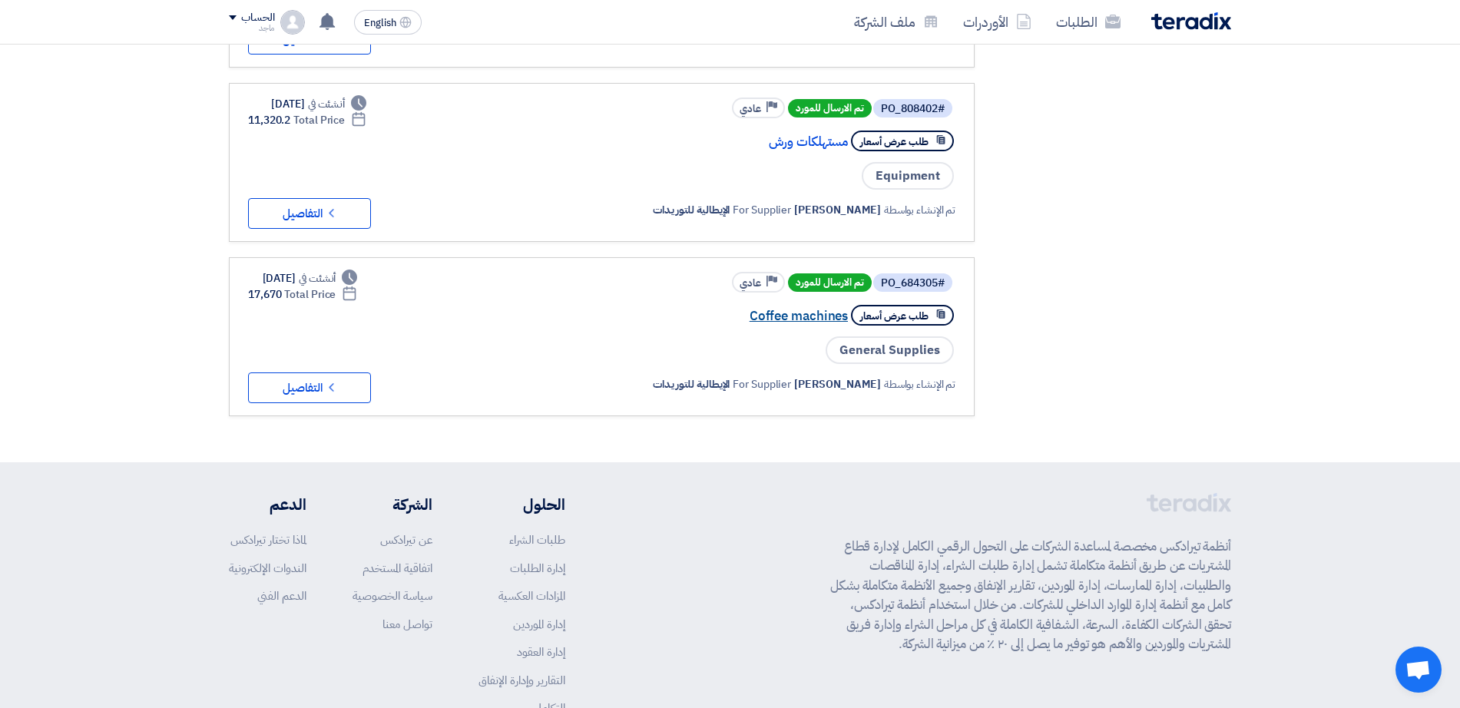
click at [804, 313] on link "Coffee machines" at bounding box center [694, 317] width 307 height 14
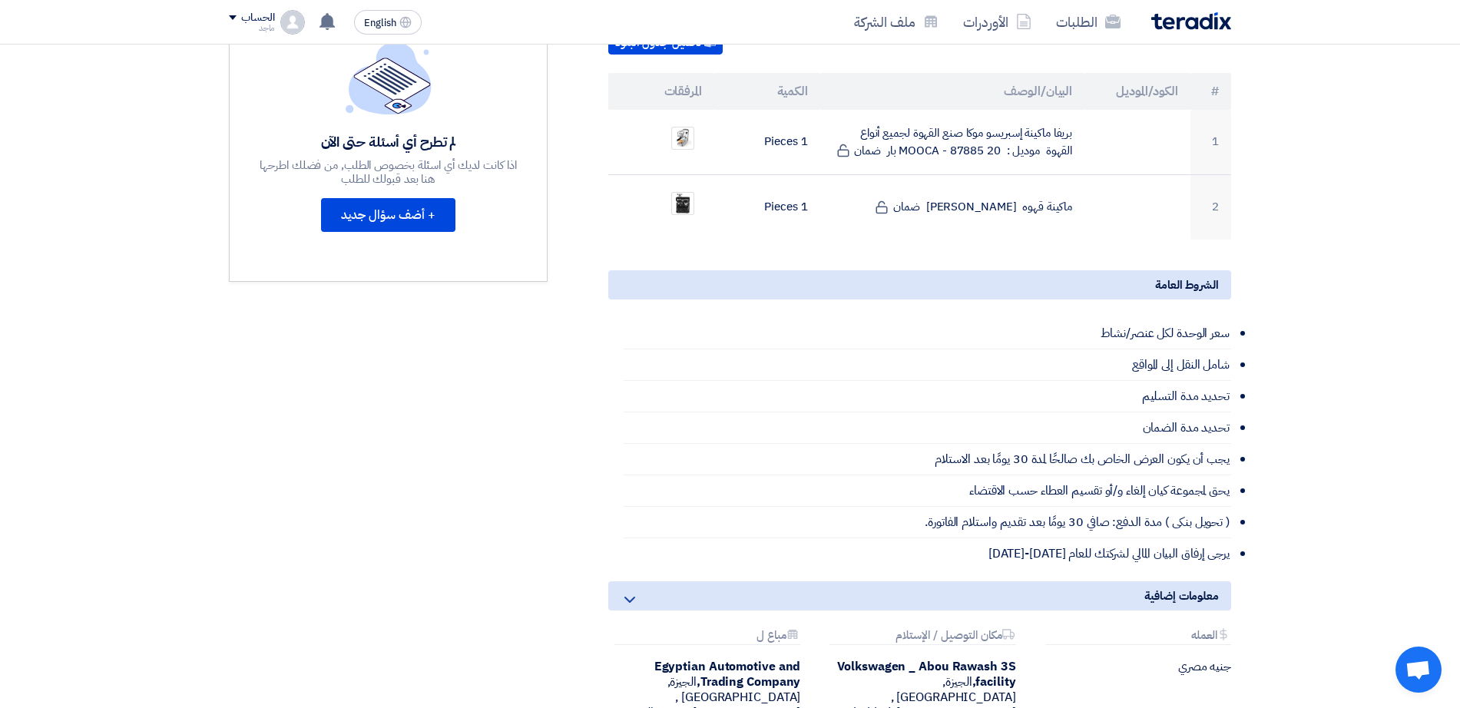
scroll to position [437, 0]
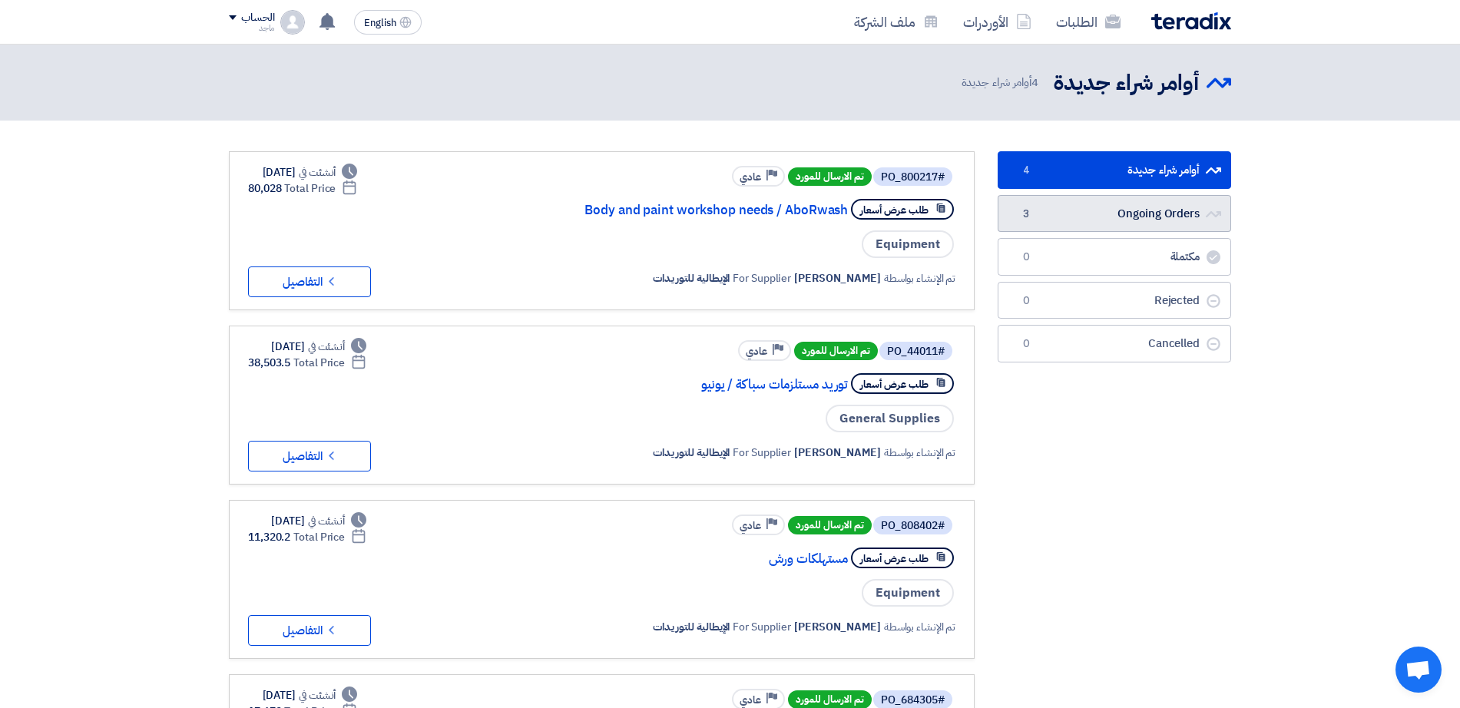
click at [1074, 208] on link "Ongoing Orders Ongoing Orders 3" at bounding box center [1115, 214] width 234 height 38
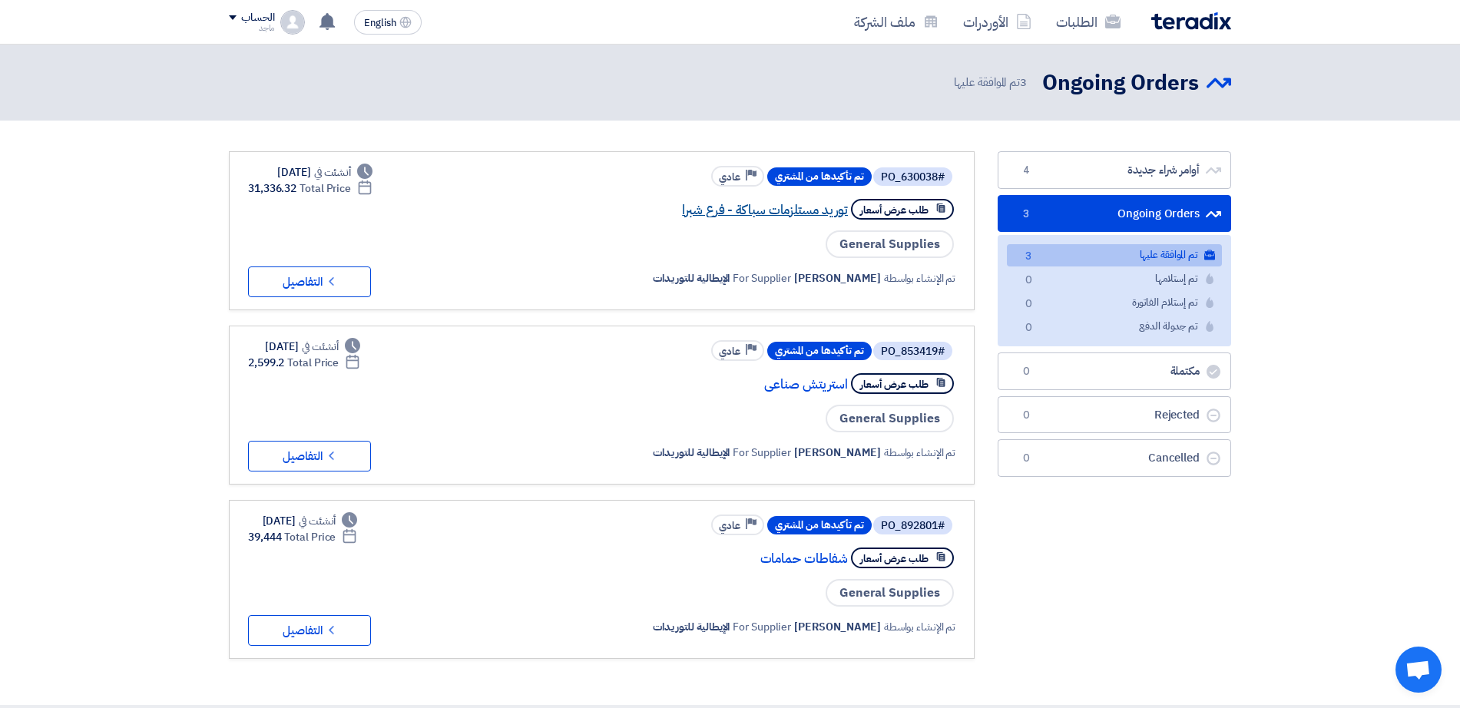
click at [796, 211] on link "توريد مستلزمات سباكة - فرع شبرا" at bounding box center [694, 211] width 307 height 14
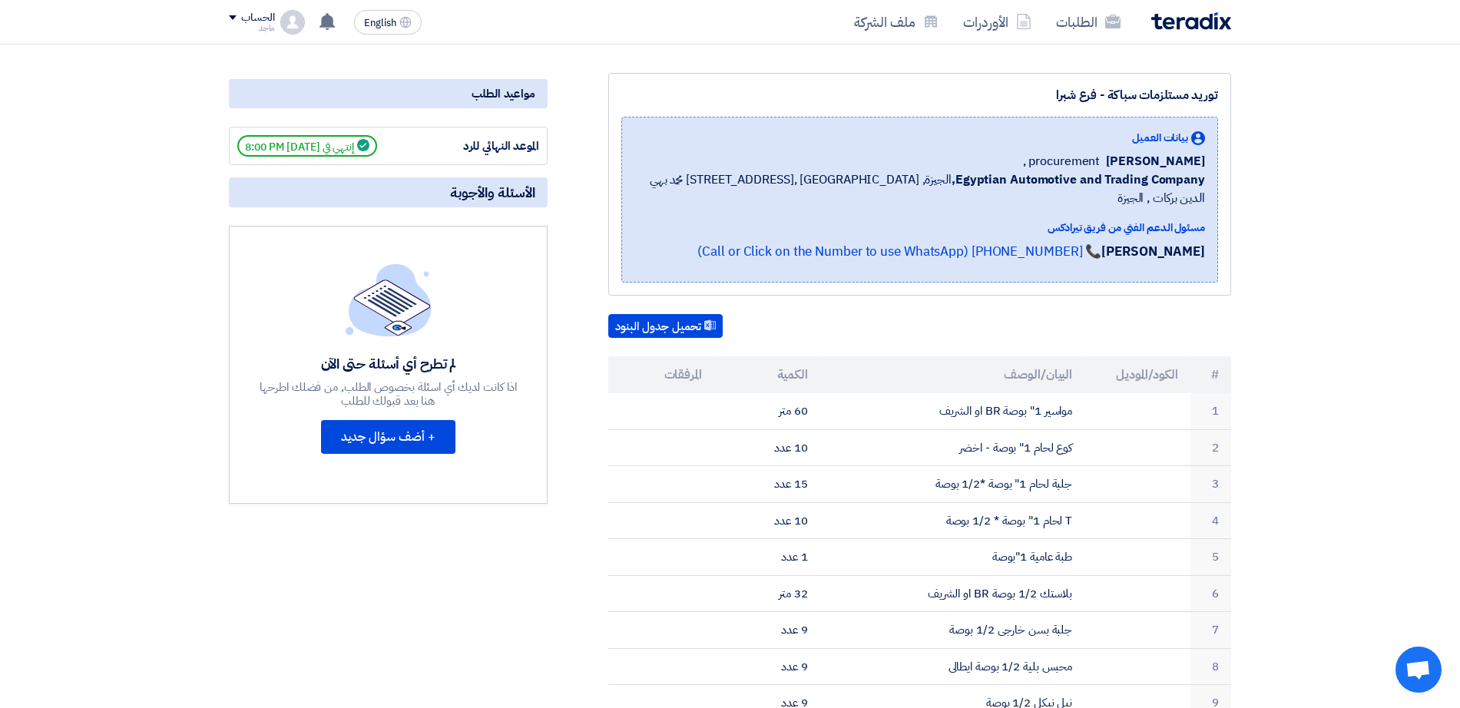
scroll to position [169, 0]
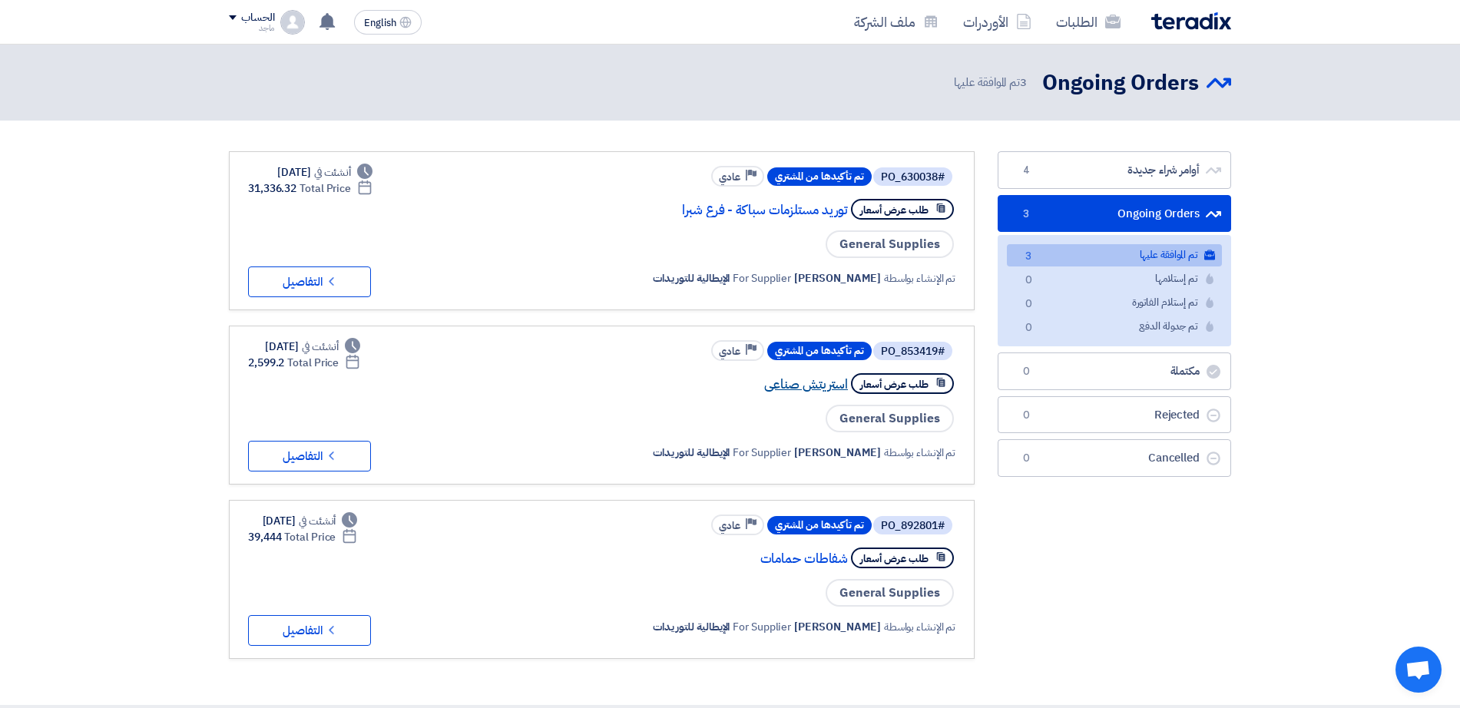
click at [808, 379] on link "استريتش صناعى" at bounding box center [694, 385] width 307 height 14
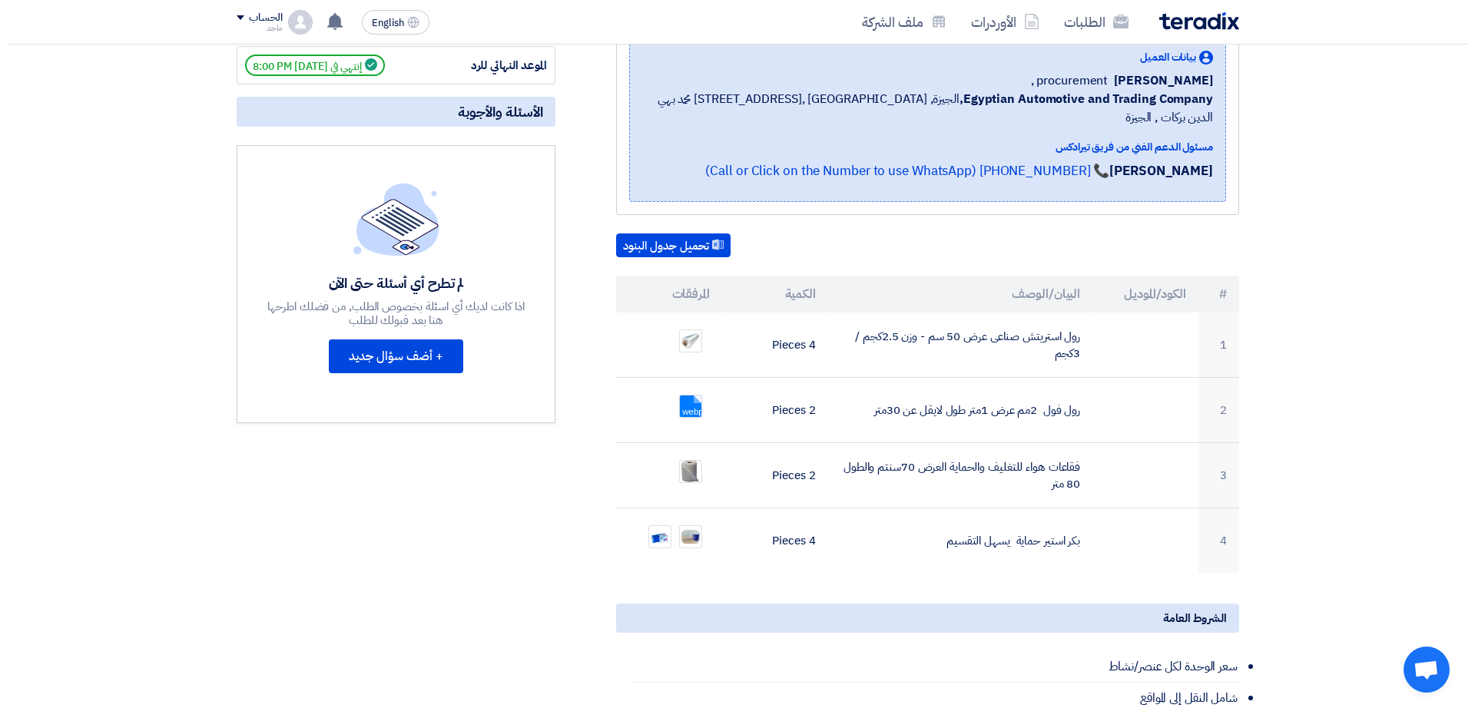
scroll to position [246, 0]
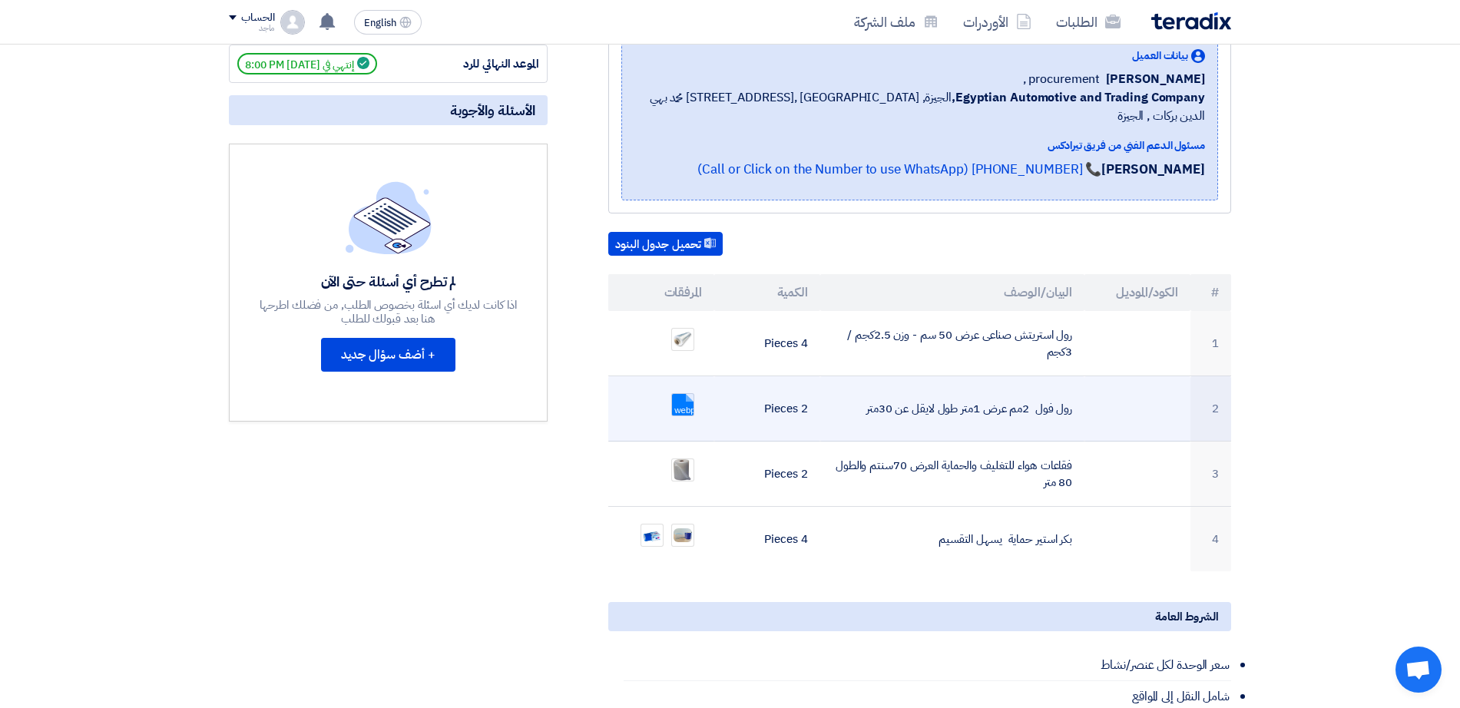
click at [689, 394] on link at bounding box center [733, 440] width 123 height 92
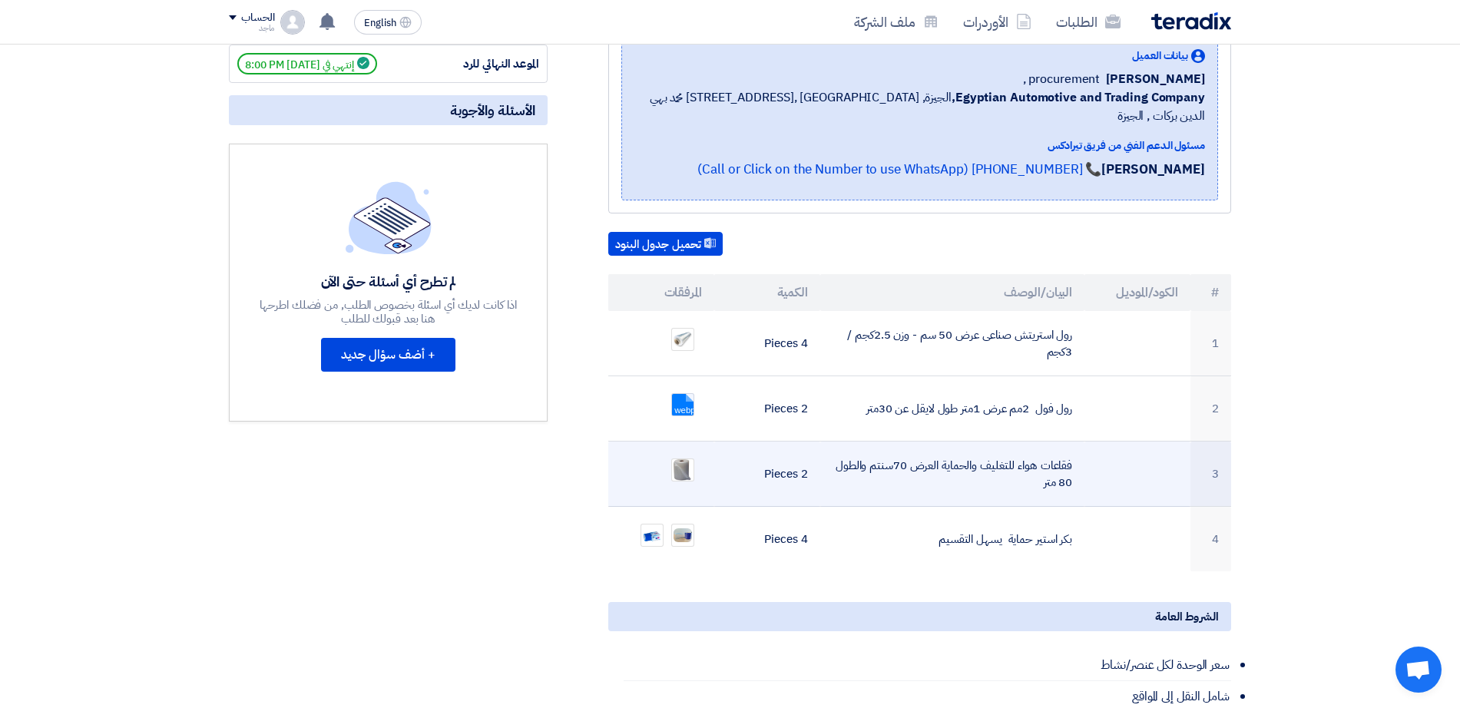
click at [690, 469] on ul at bounding box center [661, 470] width 81 height 38
click at [686, 458] on img at bounding box center [683, 470] width 22 height 25
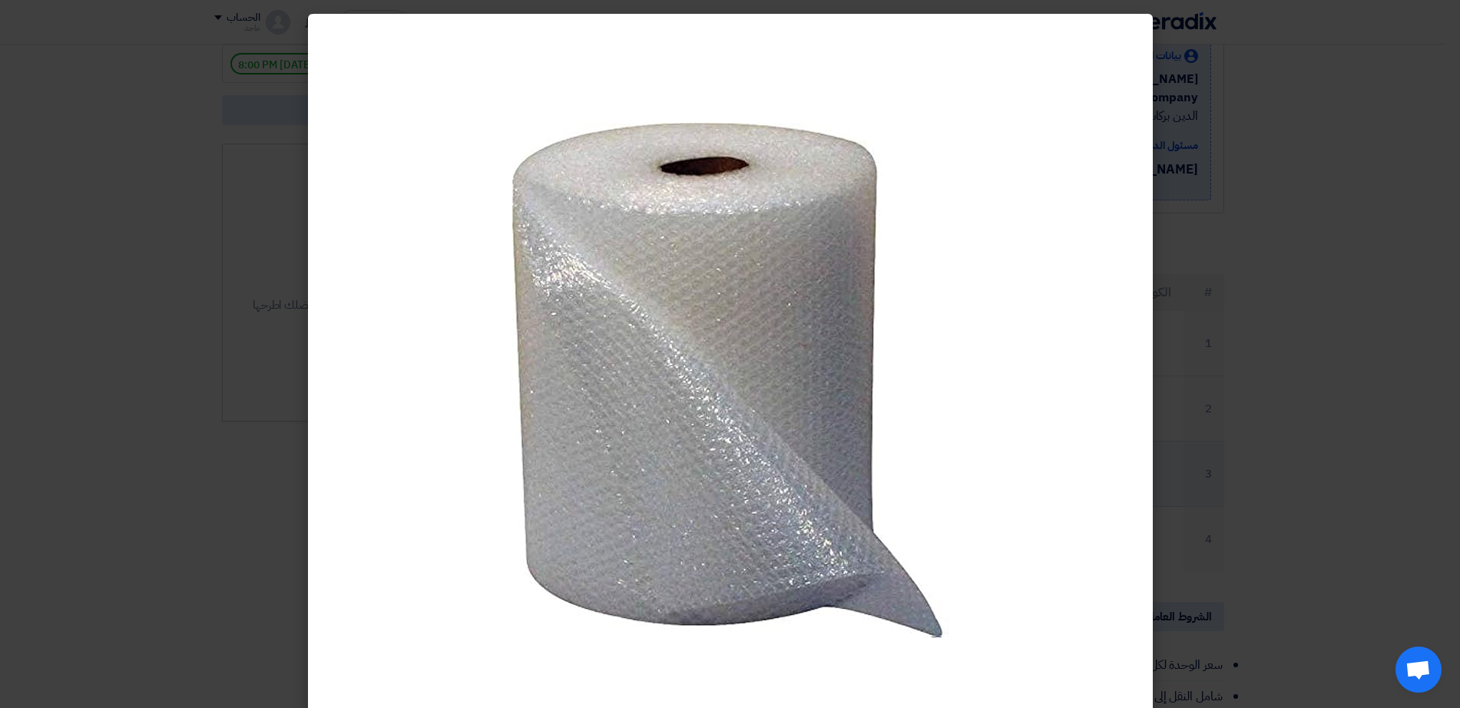
click at [686, 458] on img at bounding box center [730, 380] width 437 height 515
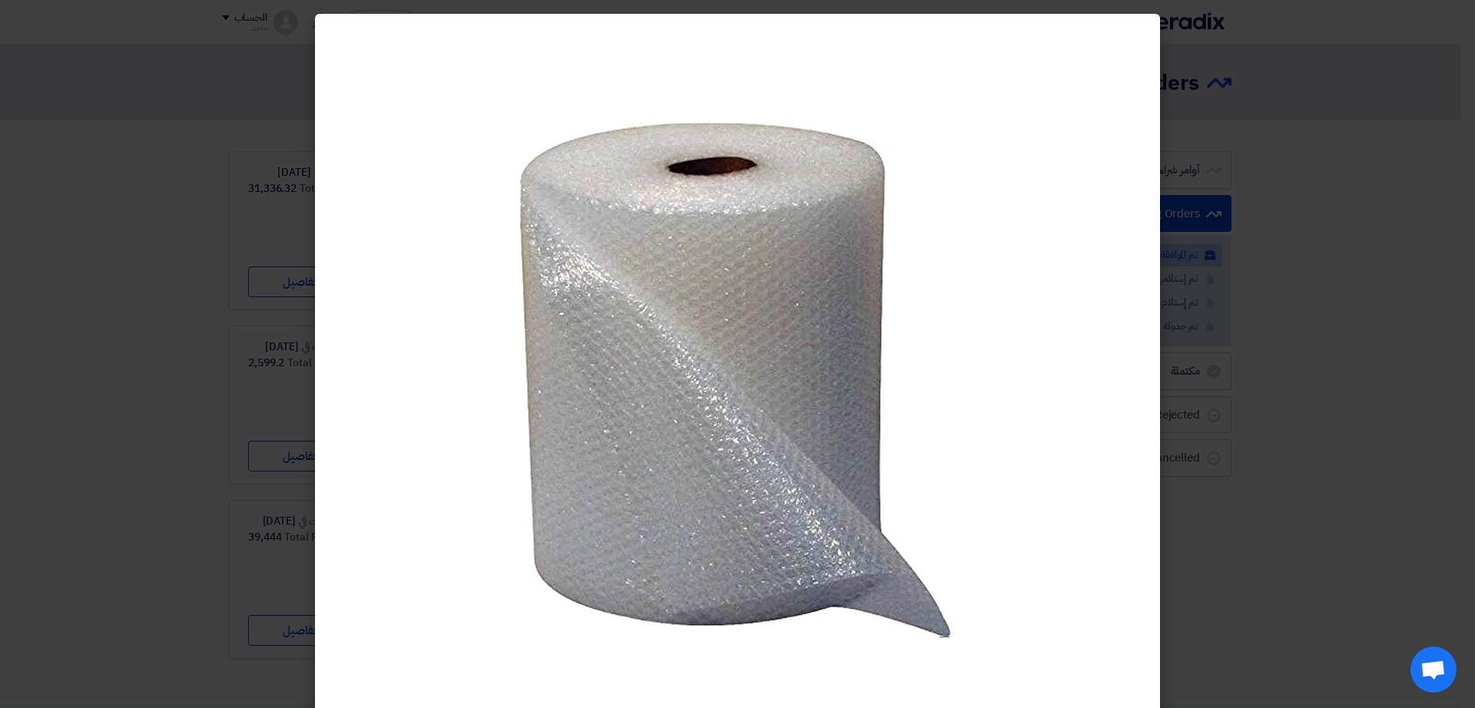
click at [133, 137] on modal-container at bounding box center [737, 354] width 1475 height 708
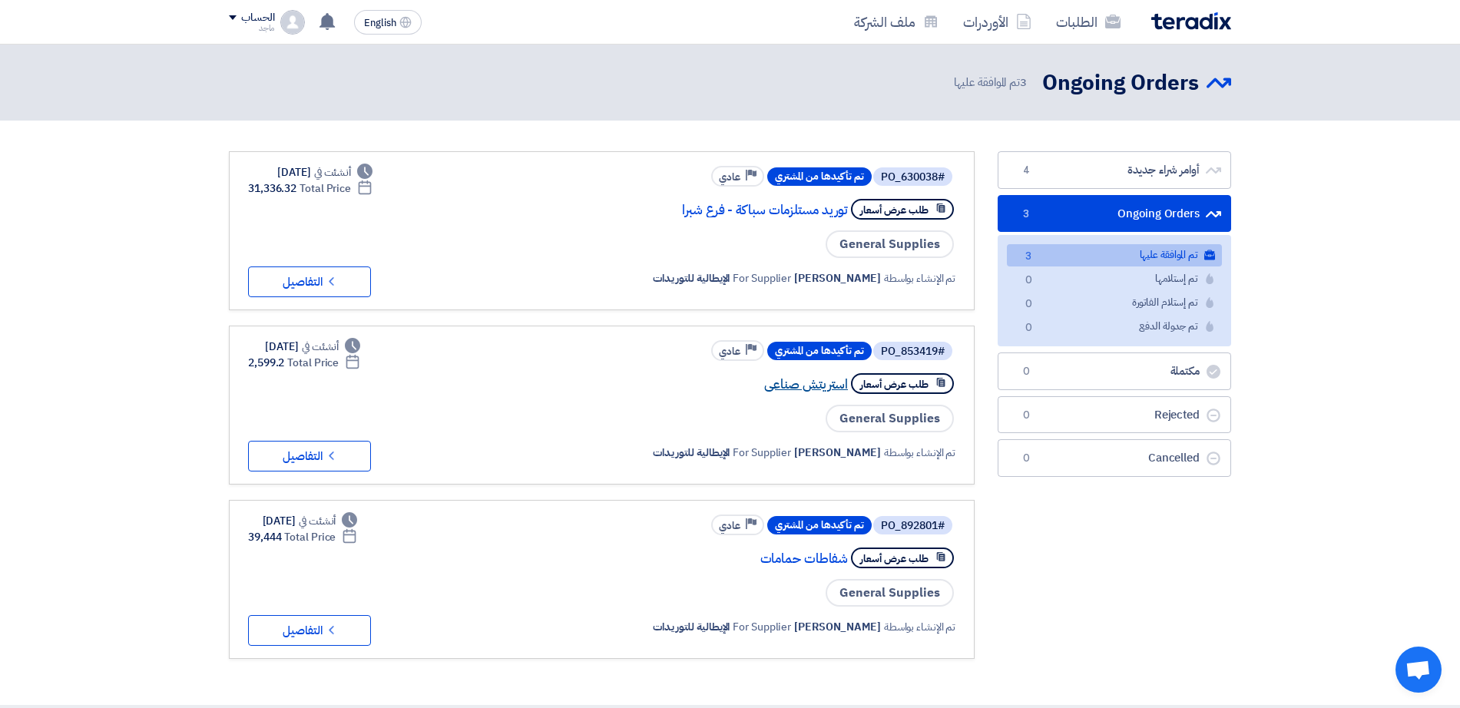
click at [784, 389] on link "استريتش صناعى" at bounding box center [694, 385] width 307 height 14
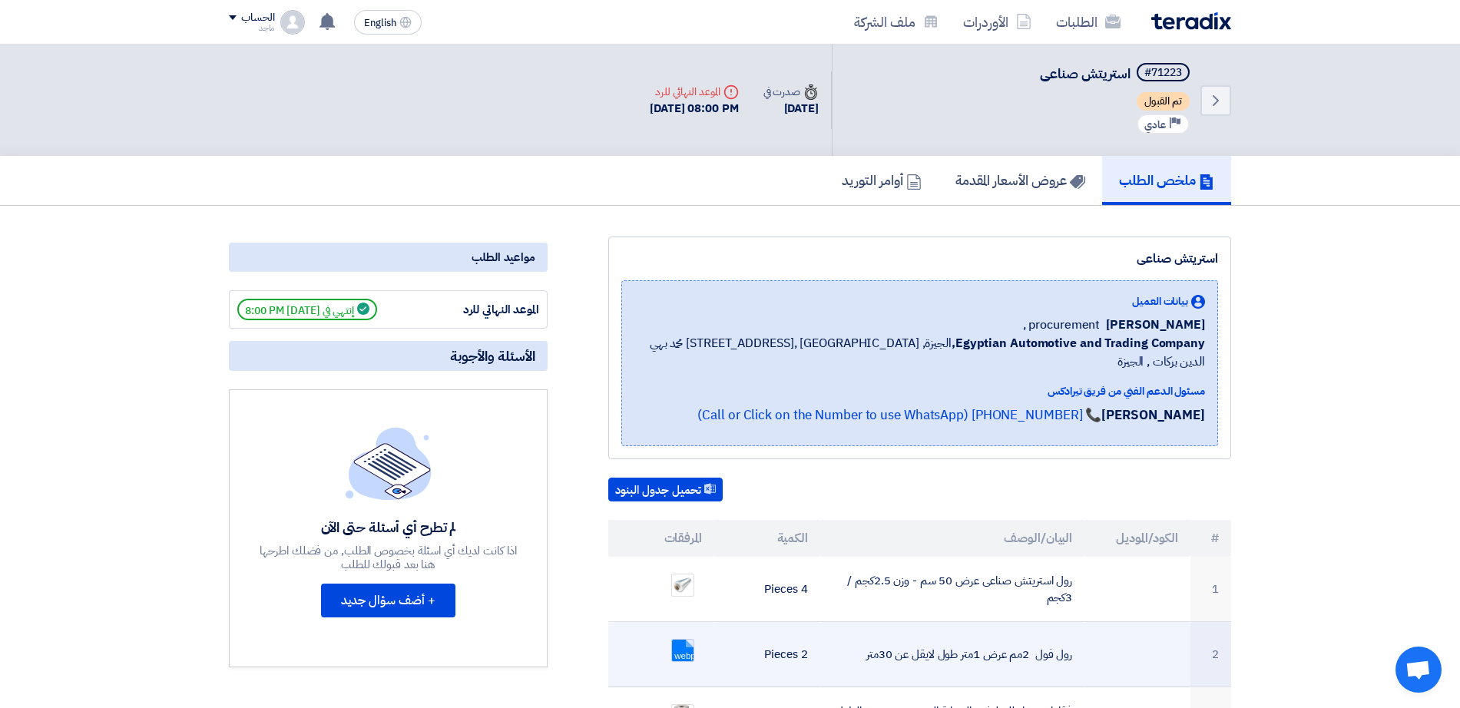
click at [672, 640] on link at bounding box center [733, 686] width 123 height 92
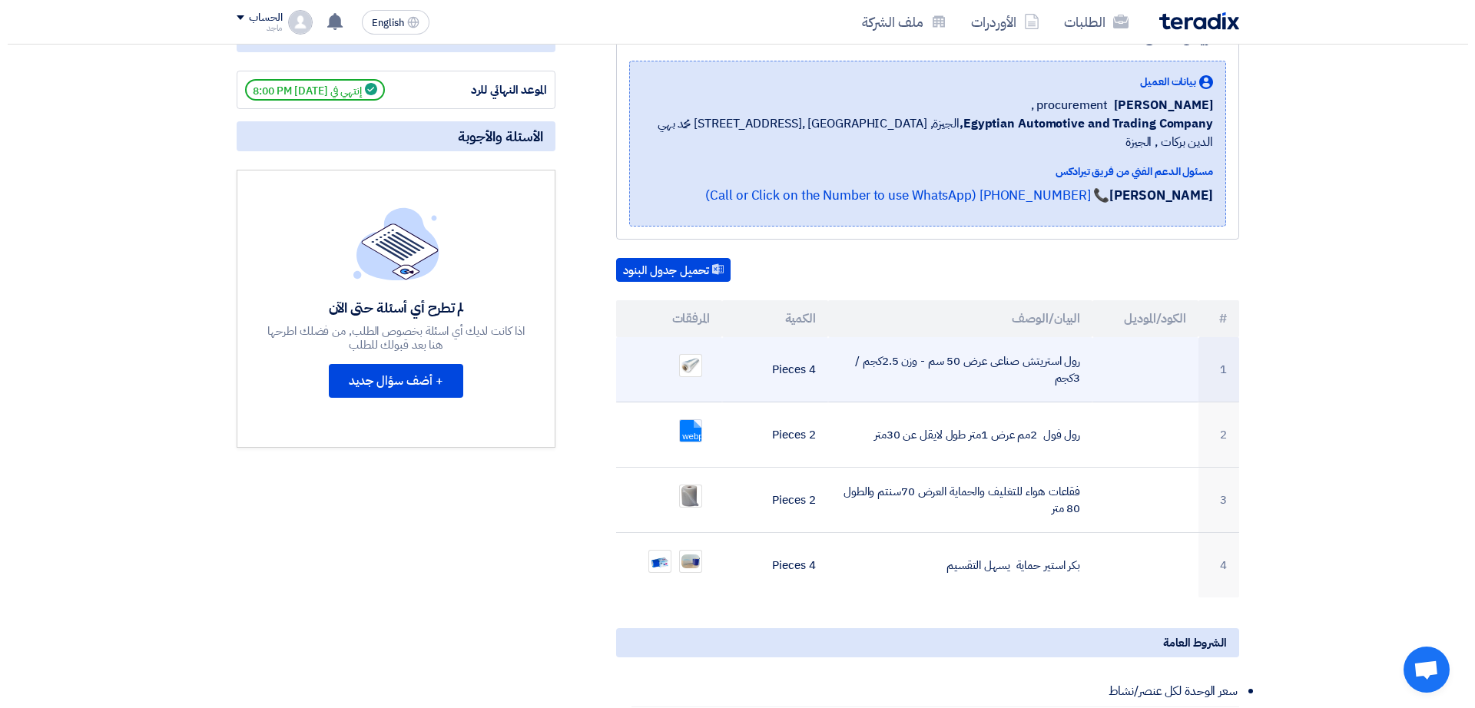
scroll to position [244, 0]
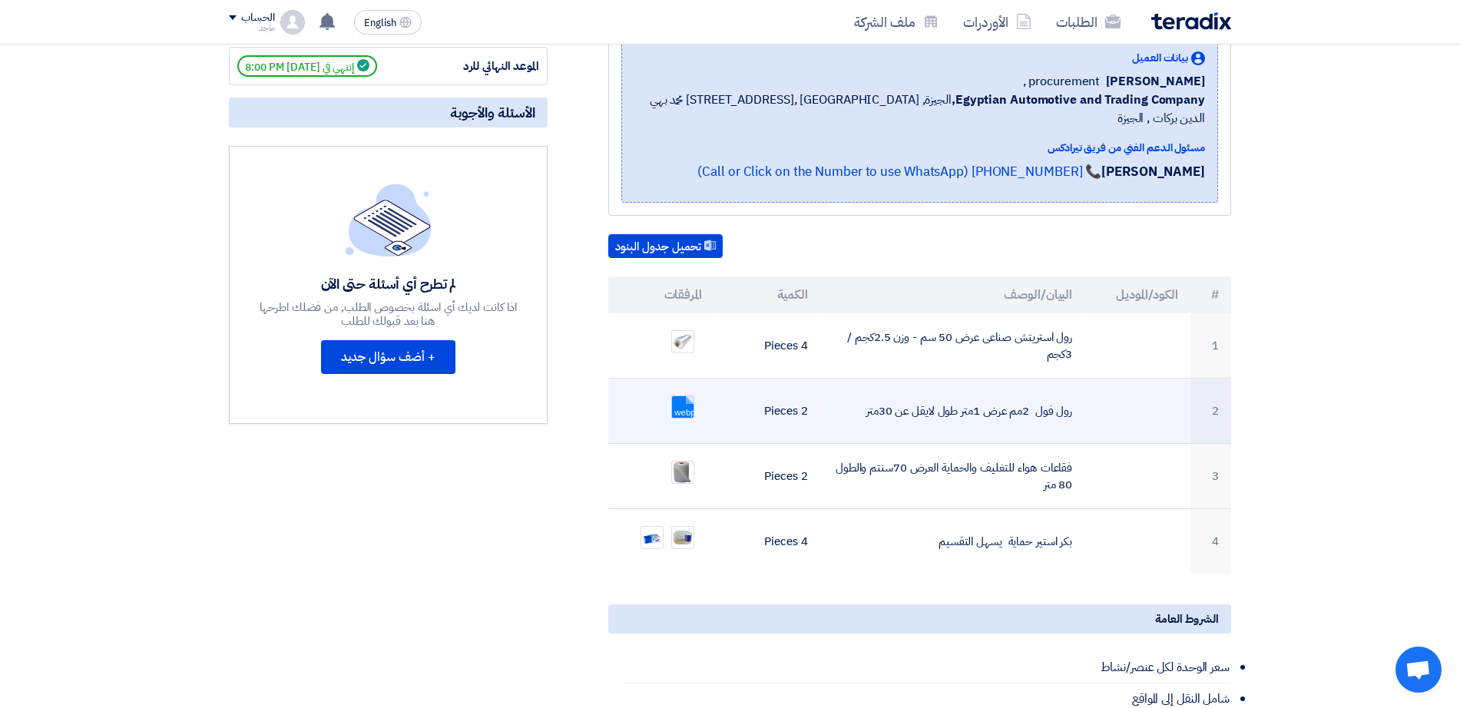
drag, startPoint x: 698, startPoint y: 386, endPoint x: 682, endPoint y: 383, distance: 16.6
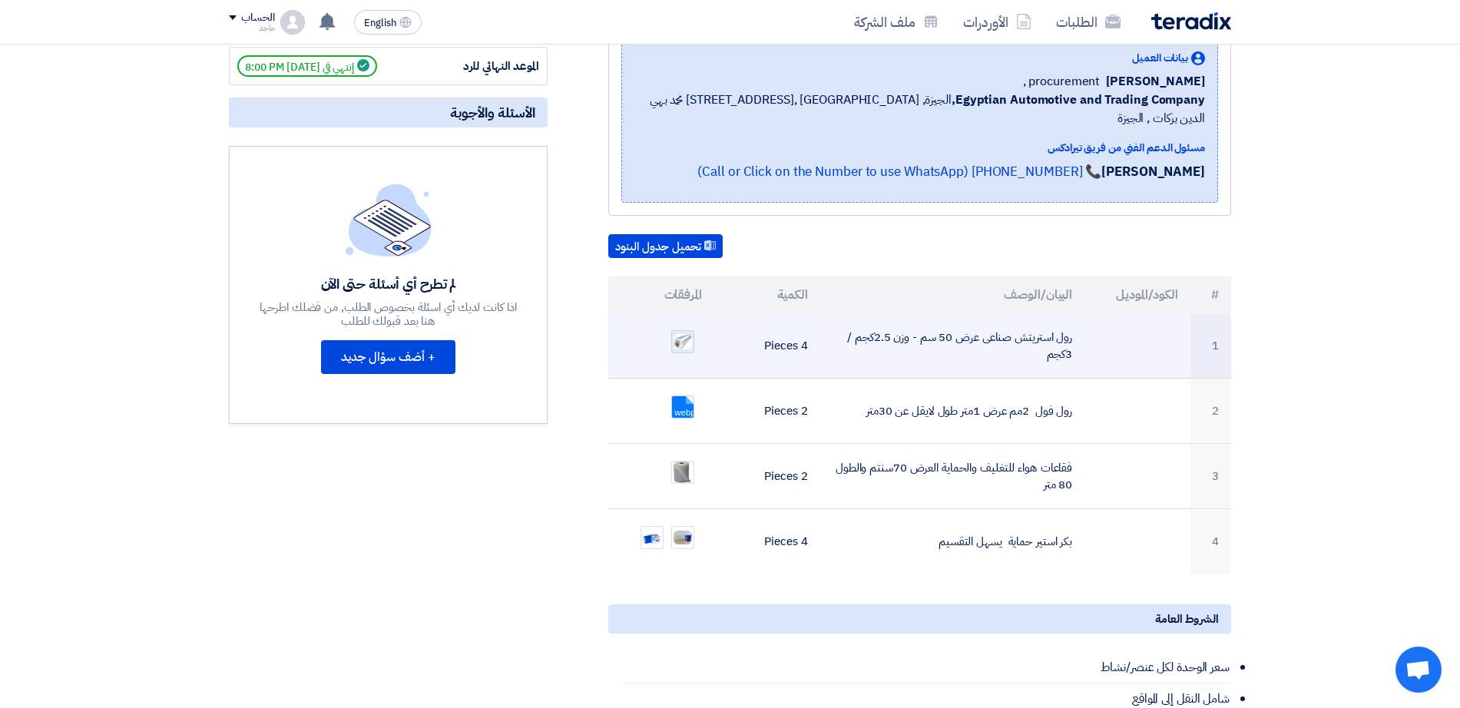
drag, startPoint x: 682, startPoint y: 383, endPoint x: 683, endPoint y: 323, distance: 59.9
click at [683, 333] on img at bounding box center [683, 342] width 22 height 19
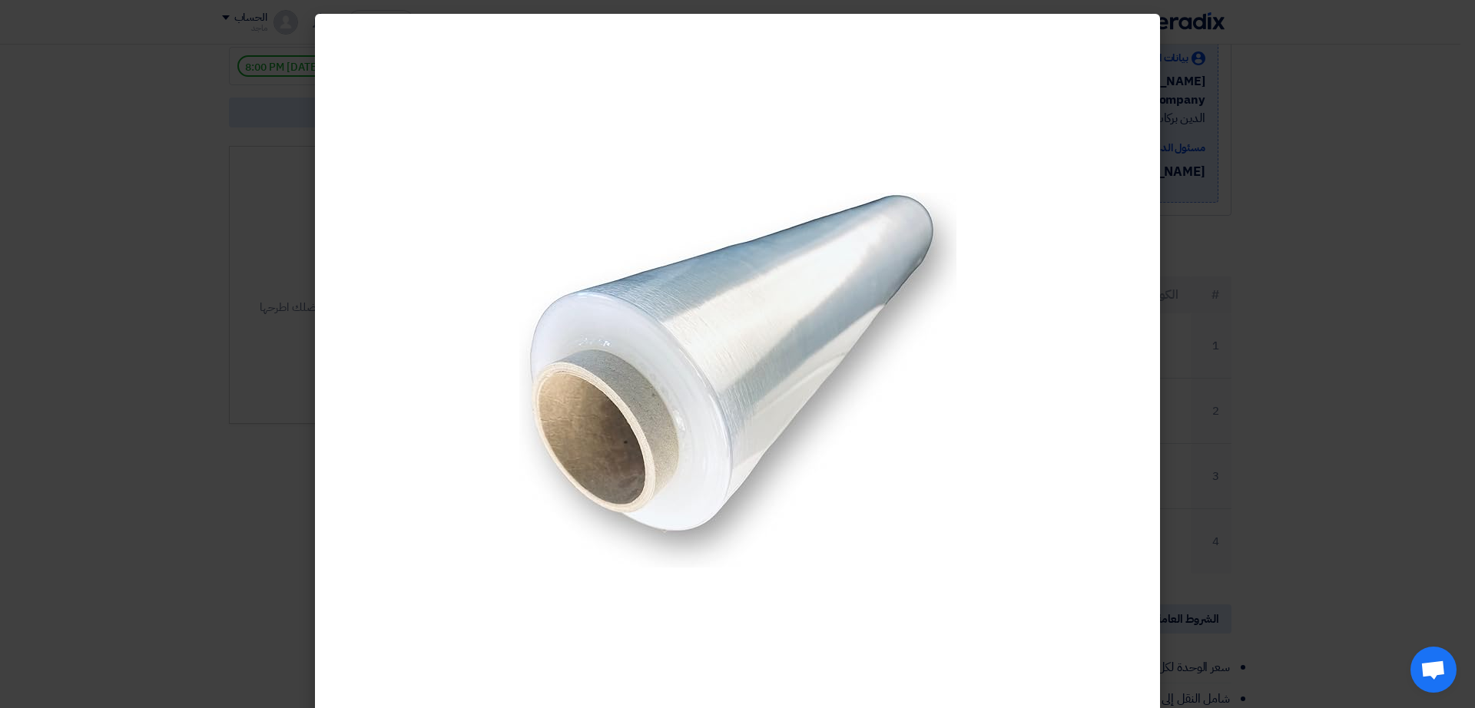
drag, startPoint x: 683, startPoint y: 323, endPoint x: 671, endPoint y: 326, distance: 12.9
click at [671, 326] on img at bounding box center [737, 380] width 437 height 375
drag, startPoint x: 670, startPoint y: 324, endPoint x: 283, endPoint y: 71, distance: 462.1
click at [283, 71] on modal-container at bounding box center [737, 354] width 1475 height 708
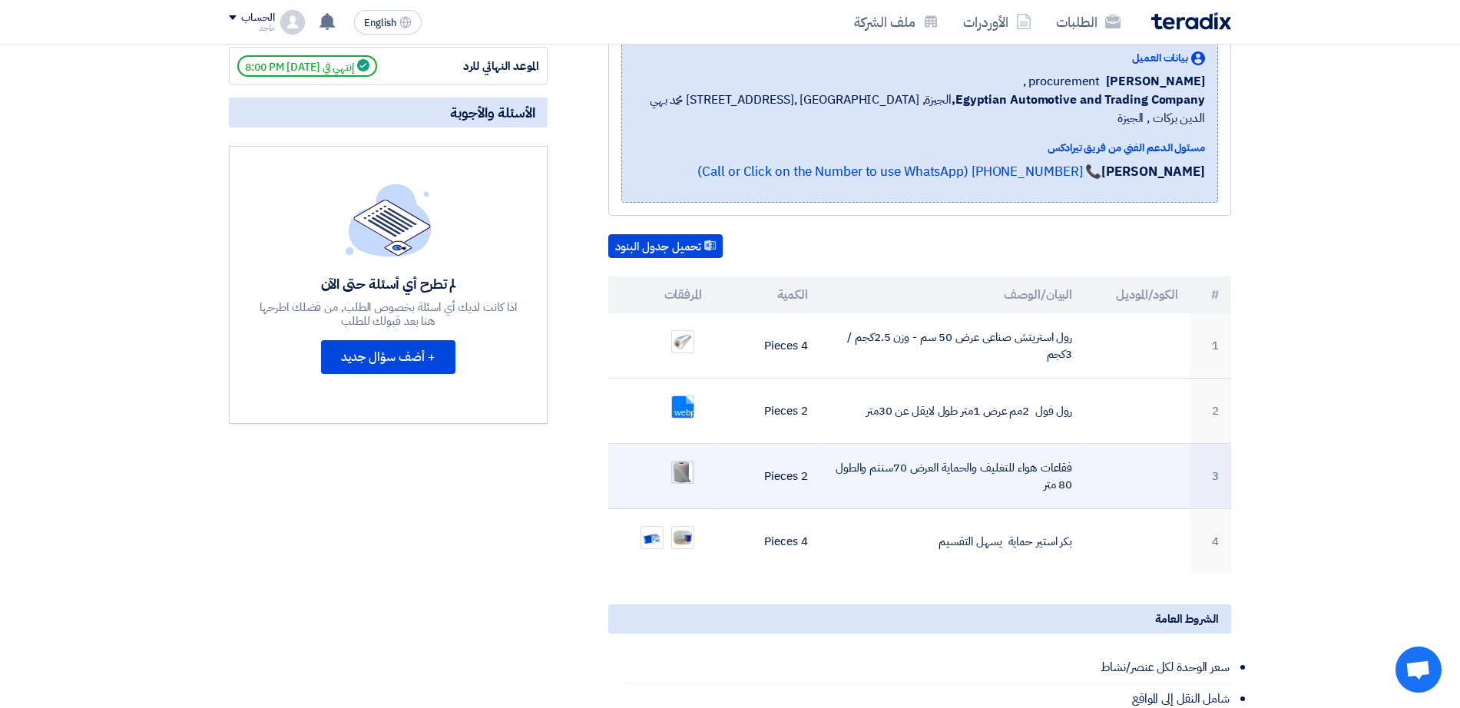
click at [683, 460] on img at bounding box center [683, 472] width 22 height 25
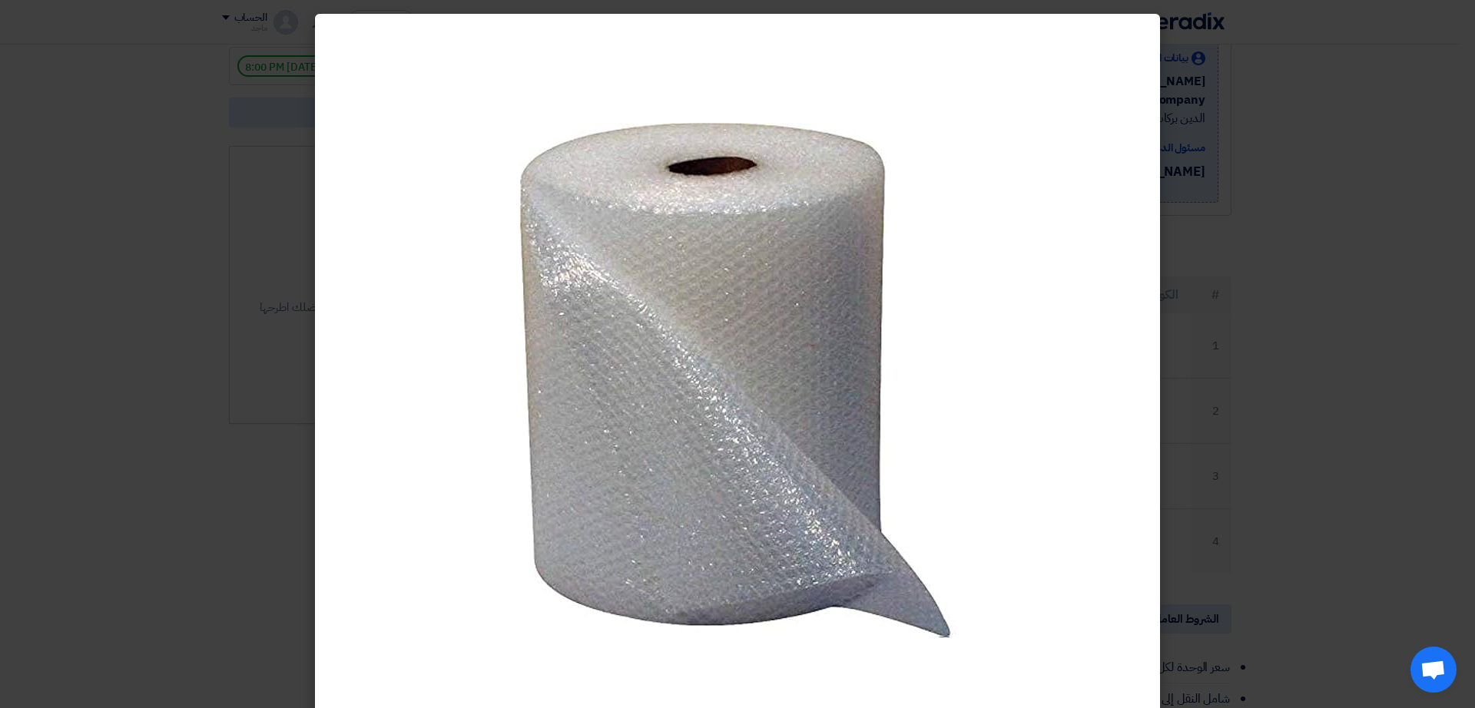
click at [283, 200] on modal-container at bounding box center [737, 354] width 1475 height 708
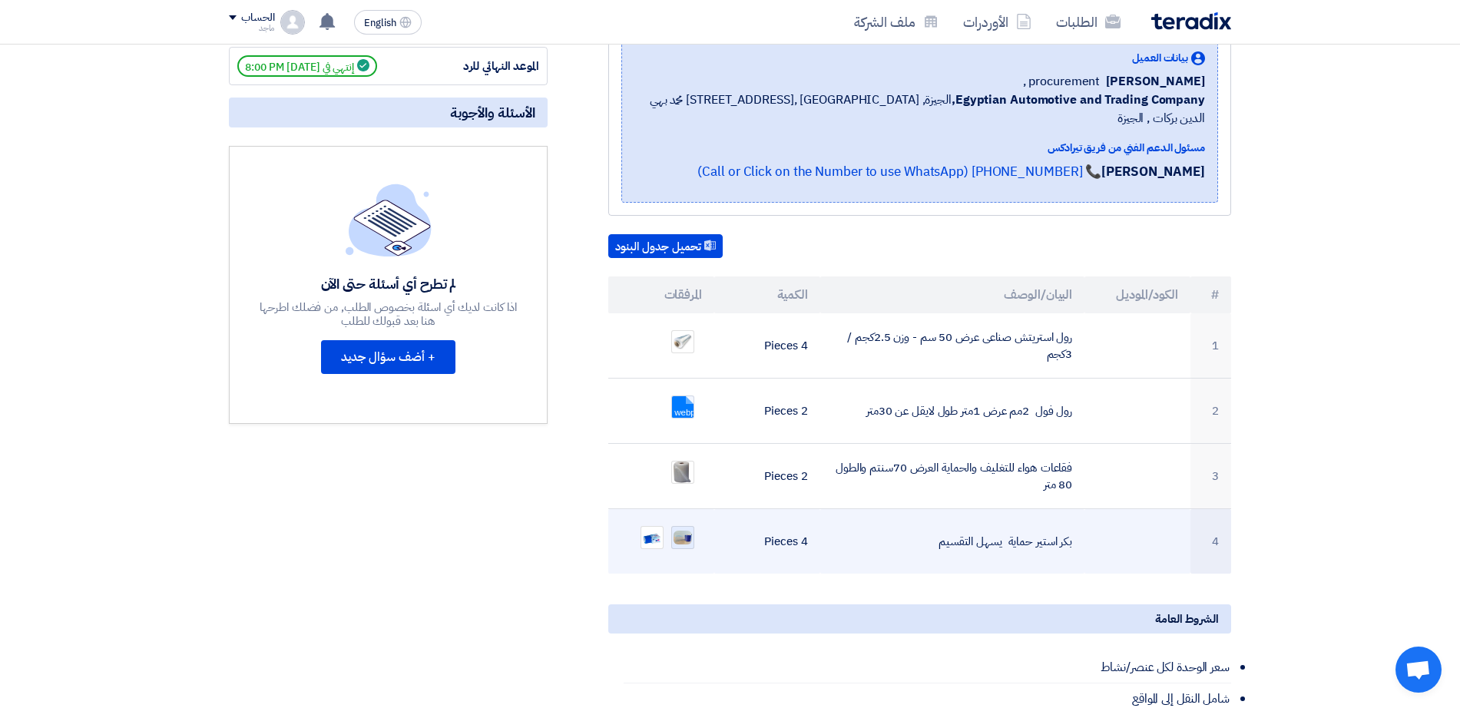
click at [687, 529] on img at bounding box center [683, 537] width 22 height 17
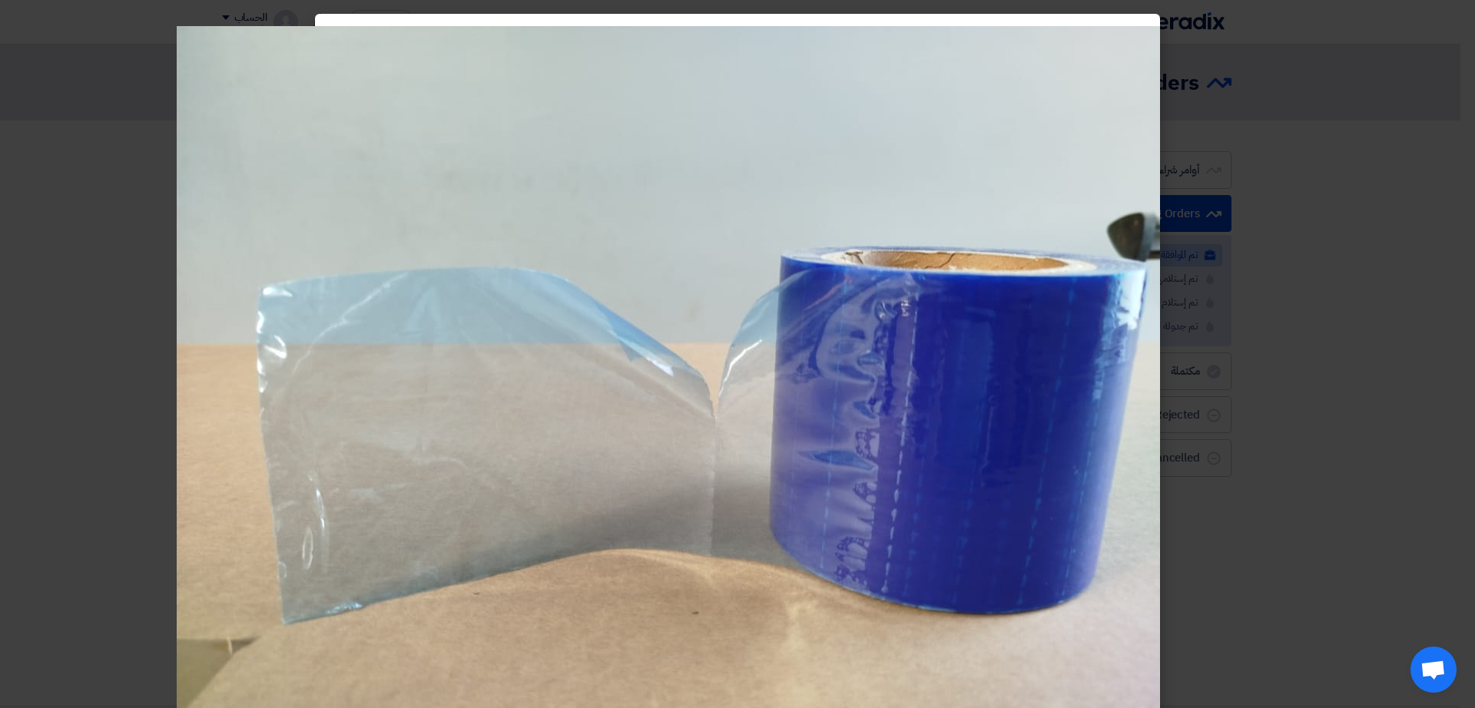
click at [1400, 493] on modal-container at bounding box center [737, 354] width 1475 height 708
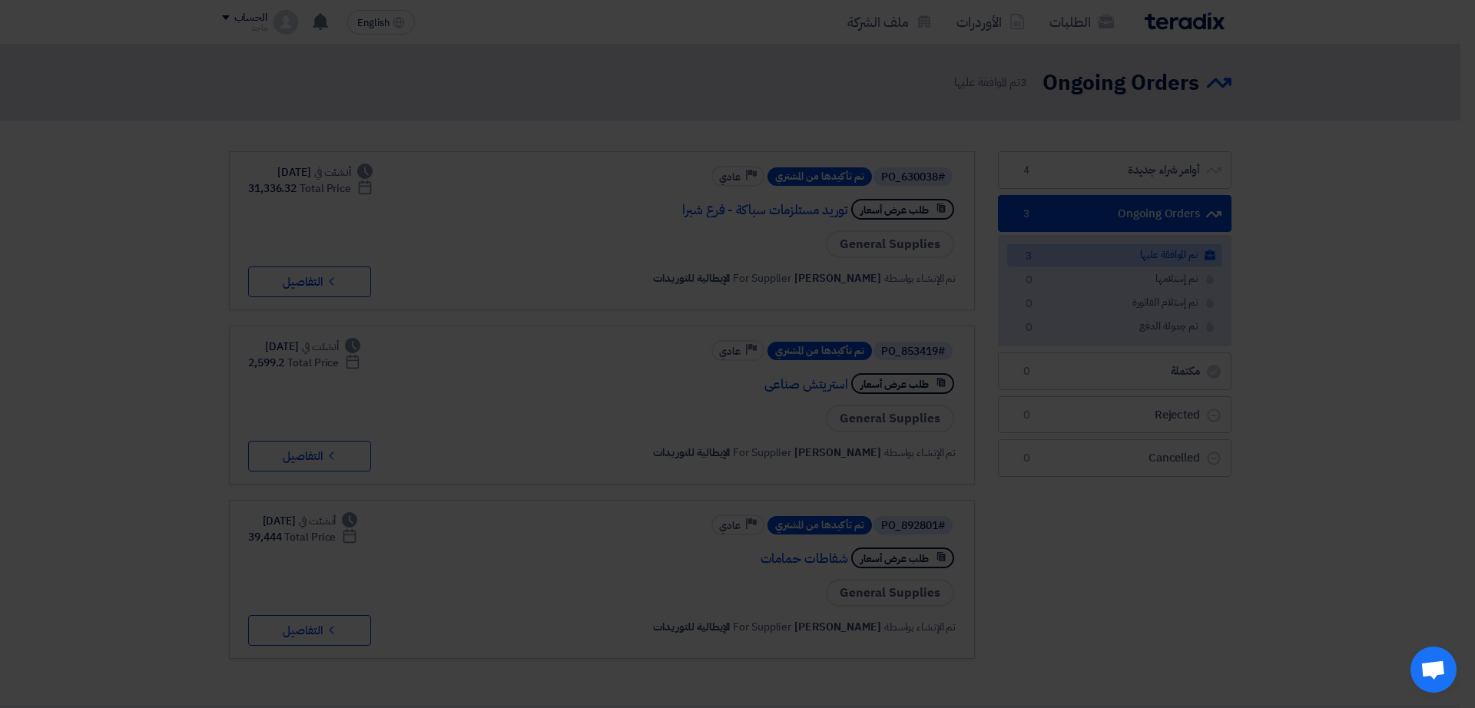
click at [1400, 493] on modal-container at bounding box center [737, 354] width 1475 height 708
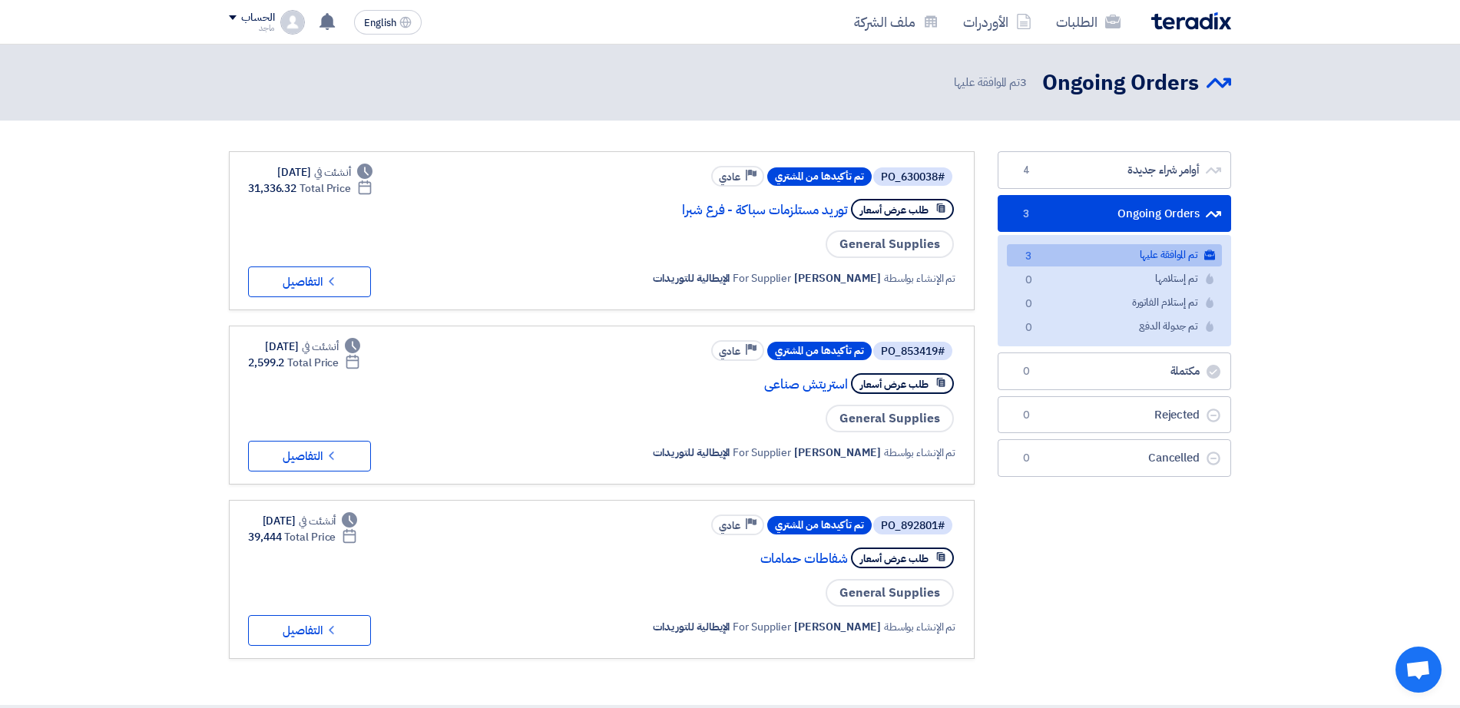
click at [797, 376] on div "طلب عرض أسعار استريتش صناعى" at bounding box center [747, 383] width 418 height 27
click at [800, 387] on link "استريتش صناعى" at bounding box center [694, 385] width 307 height 14
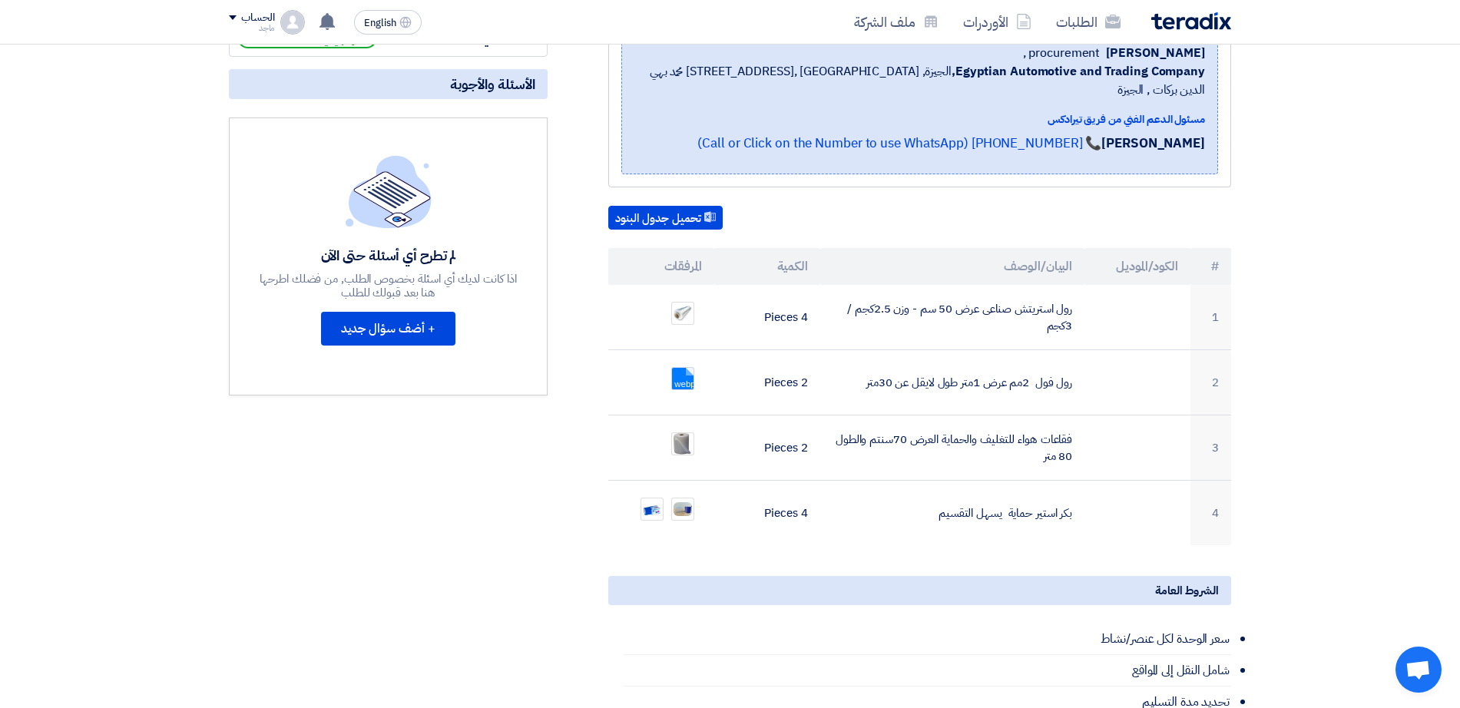
scroll to position [271, 0]
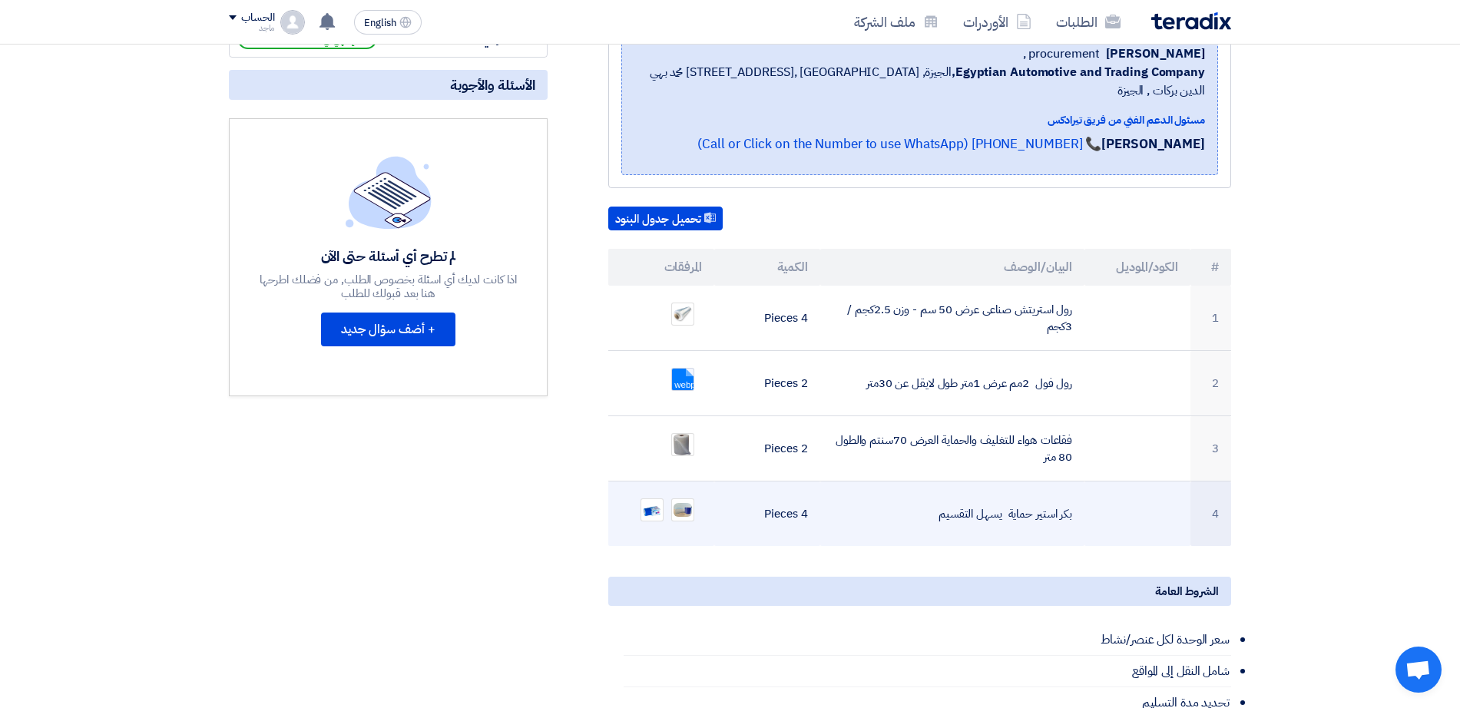
click at [625, 491] on ul at bounding box center [661, 510] width 81 height 38
click at [649, 499] on img at bounding box center [652, 510] width 22 height 22
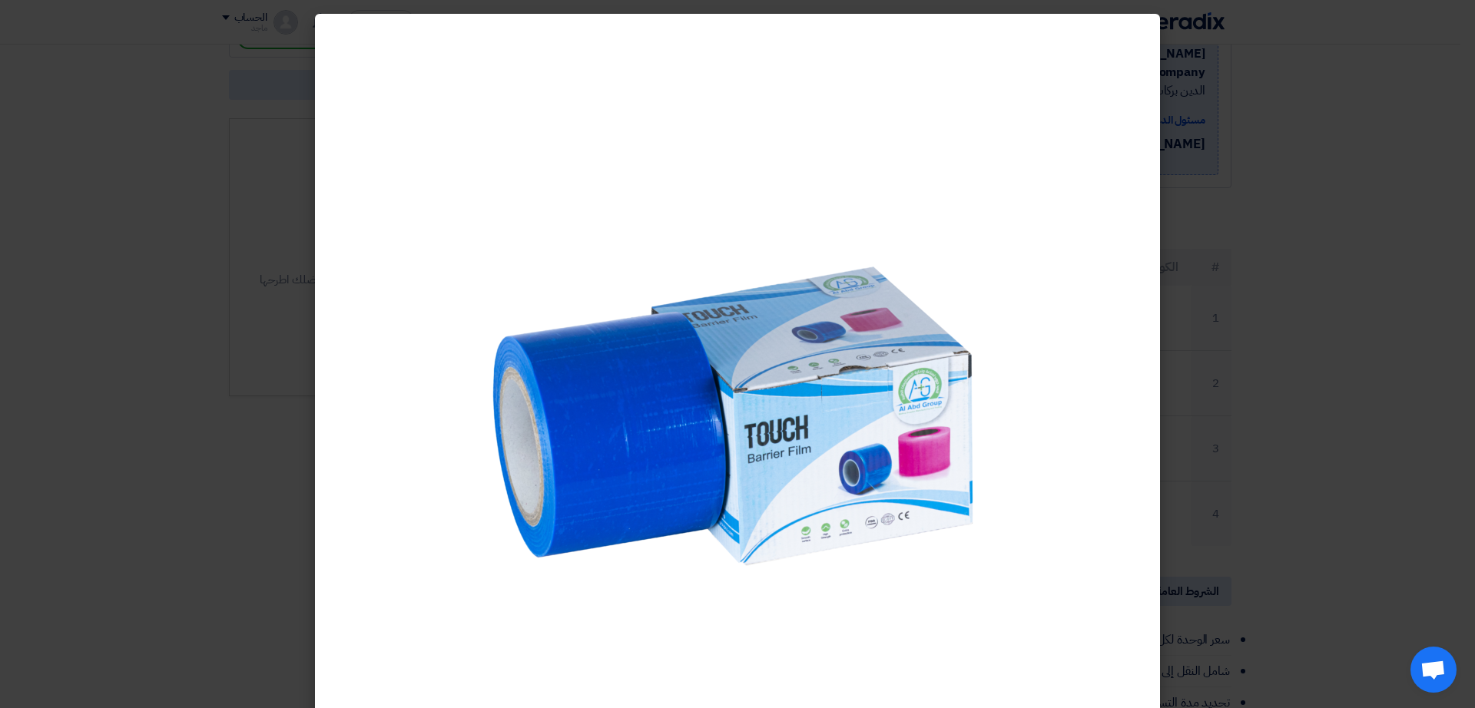
click at [270, 492] on modal-container at bounding box center [737, 354] width 1475 height 708
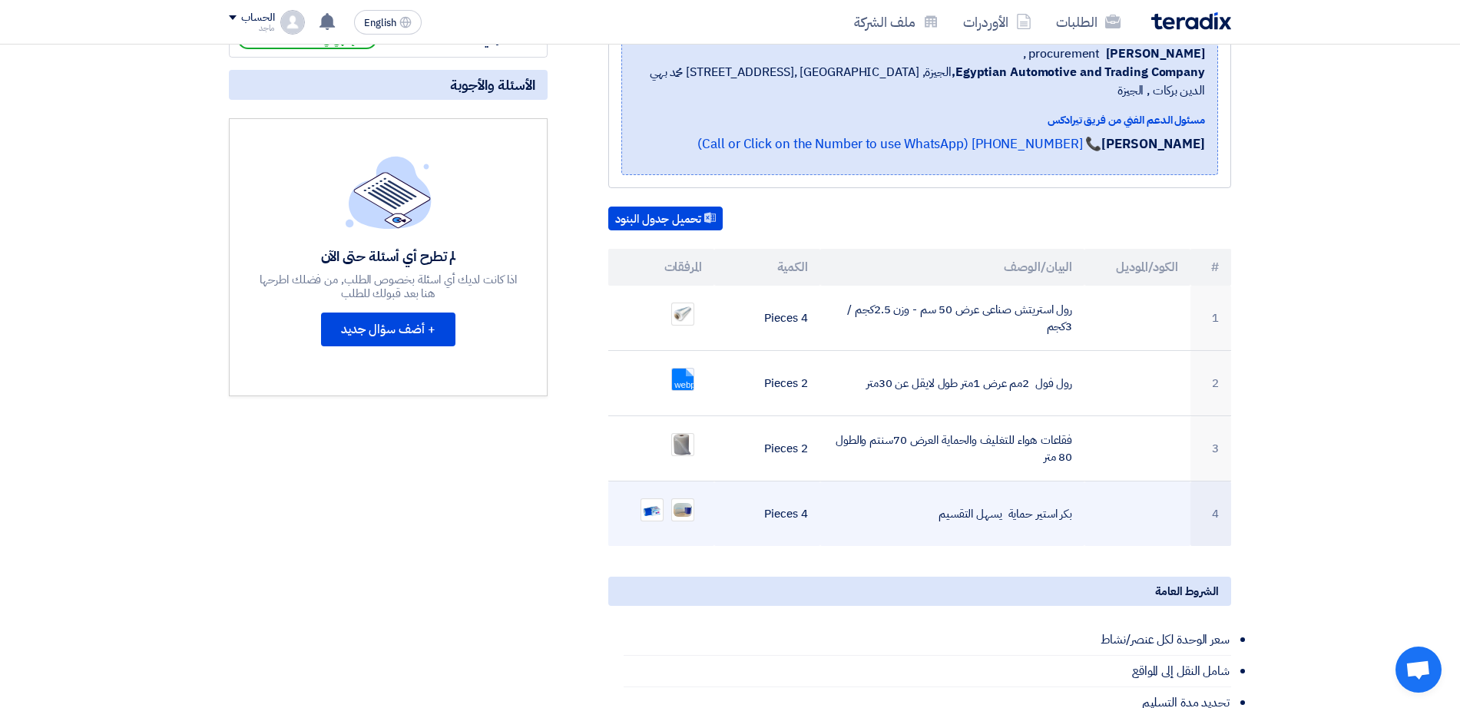
click at [900, 490] on td "بكر استير حماية يسهل التقسيم" at bounding box center [952, 514] width 265 height 65
